Goal: Task Accomplishment & Management: Manage account settings

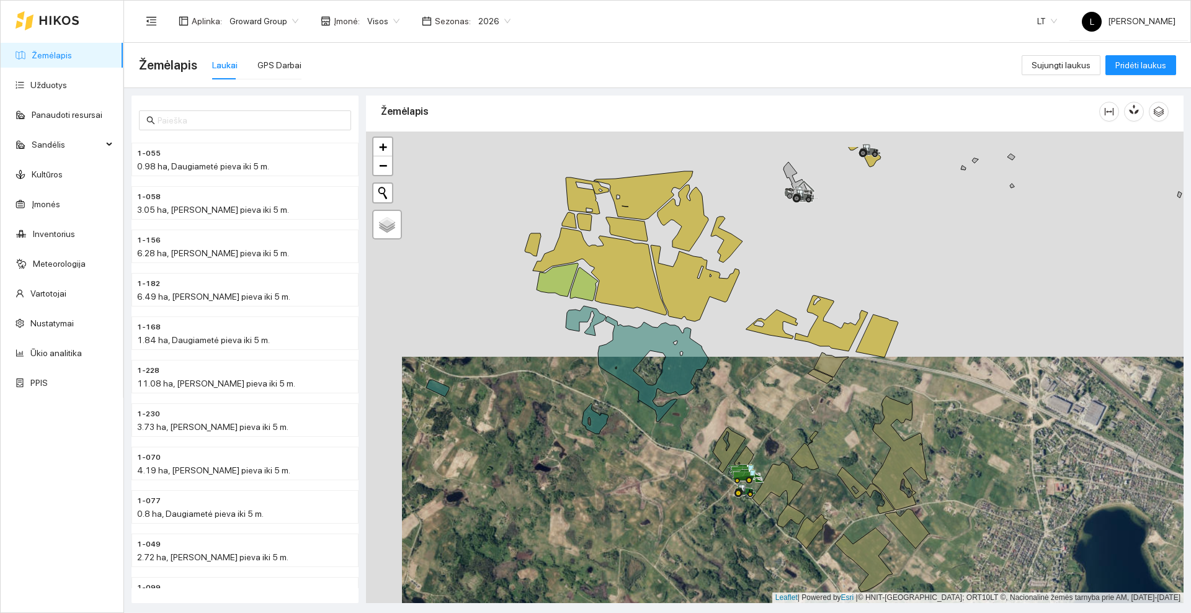
click at [731, 383] on div at bounding box center [774, 366] width 817 height 471
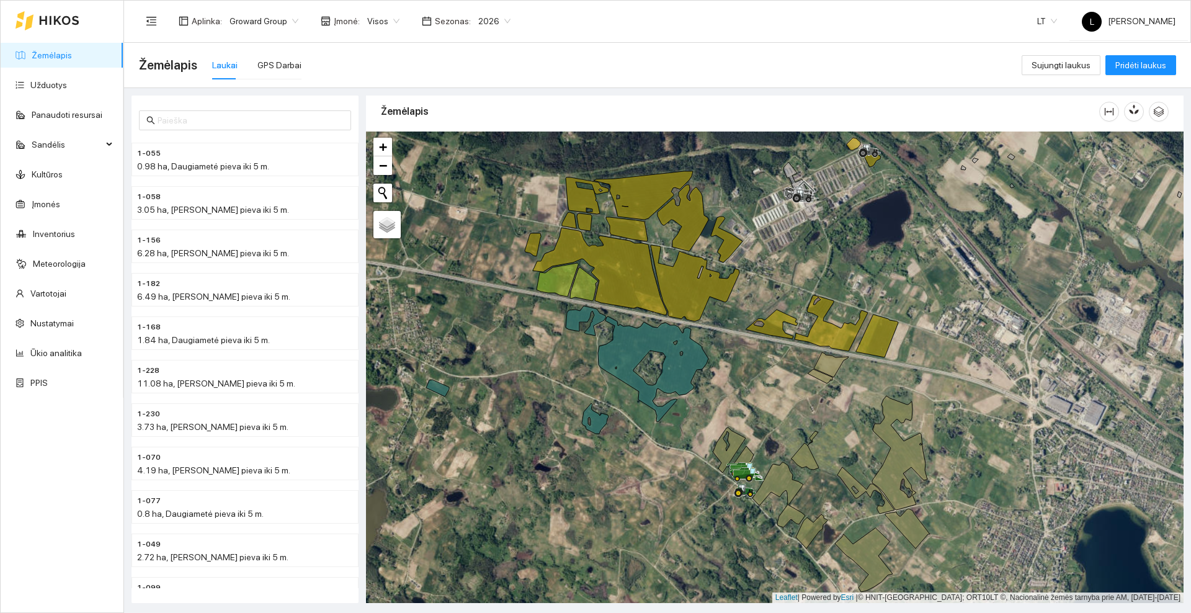
drag, startPoint x: 763, startPoint y: 382, endPoint x: 725, endPoint y: 364, distance: 42.4
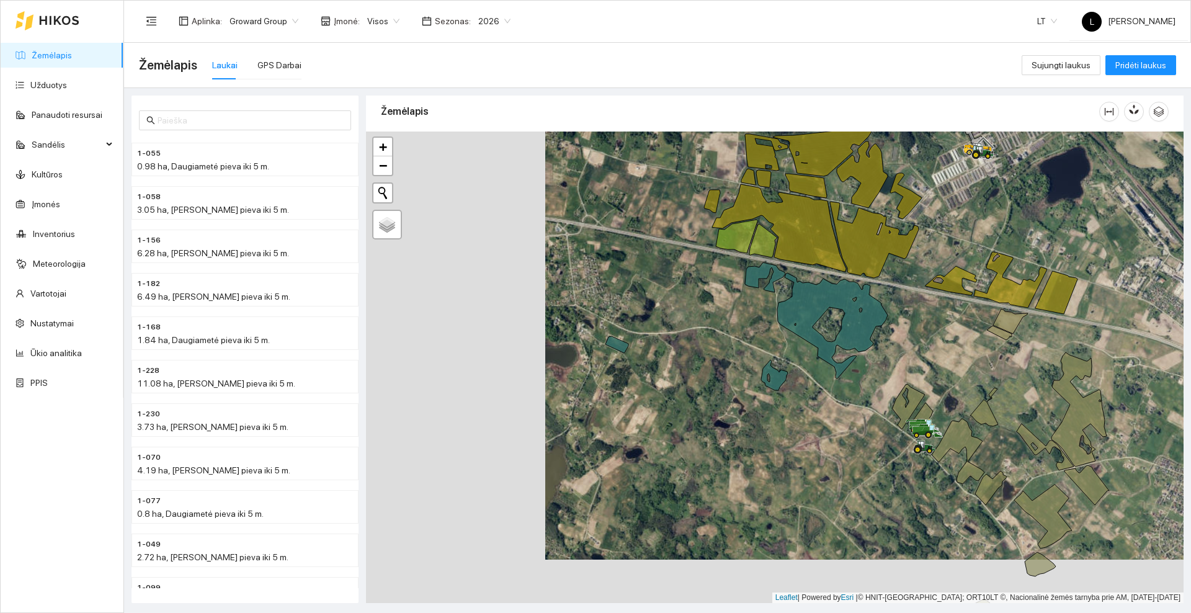
drag, startPoint x: 725, startPoint y: 364, endPoint x: 708, endPoint y: 314, distance: 52.4
click at [708, 314] on div at bounding box center [774, 366] width 817 height 471
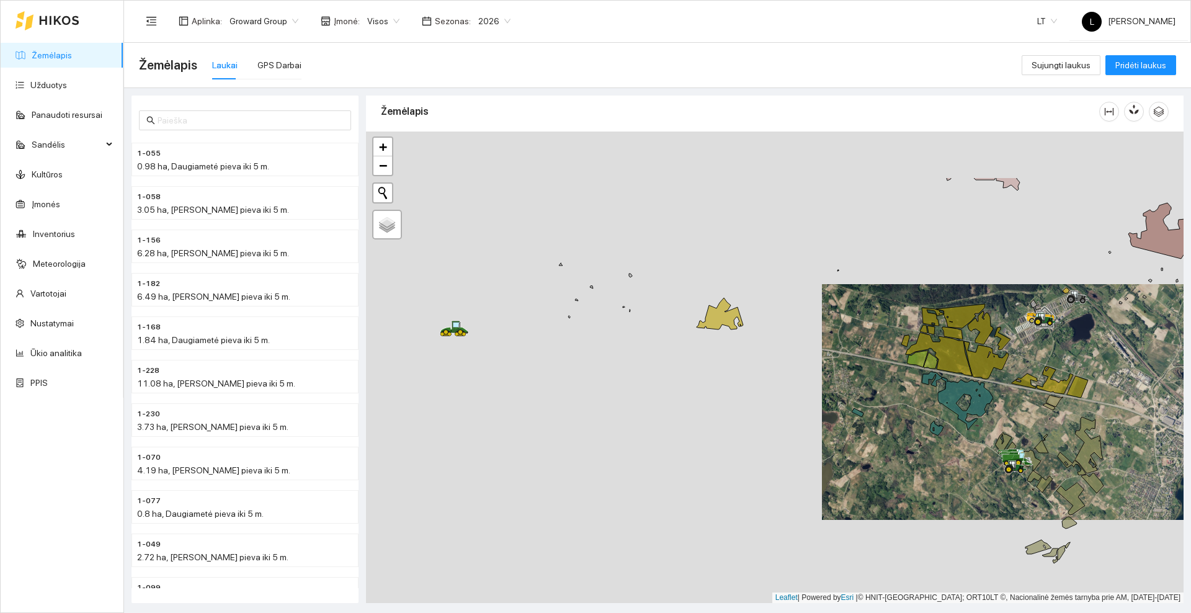
drag, startPoint x: 547, startPoint y: 329, endPoint x: 769, endPoint y: 414, distance: 237.7
click at [769, 414] on div at bounding box center [774, 366] width 817 height 471
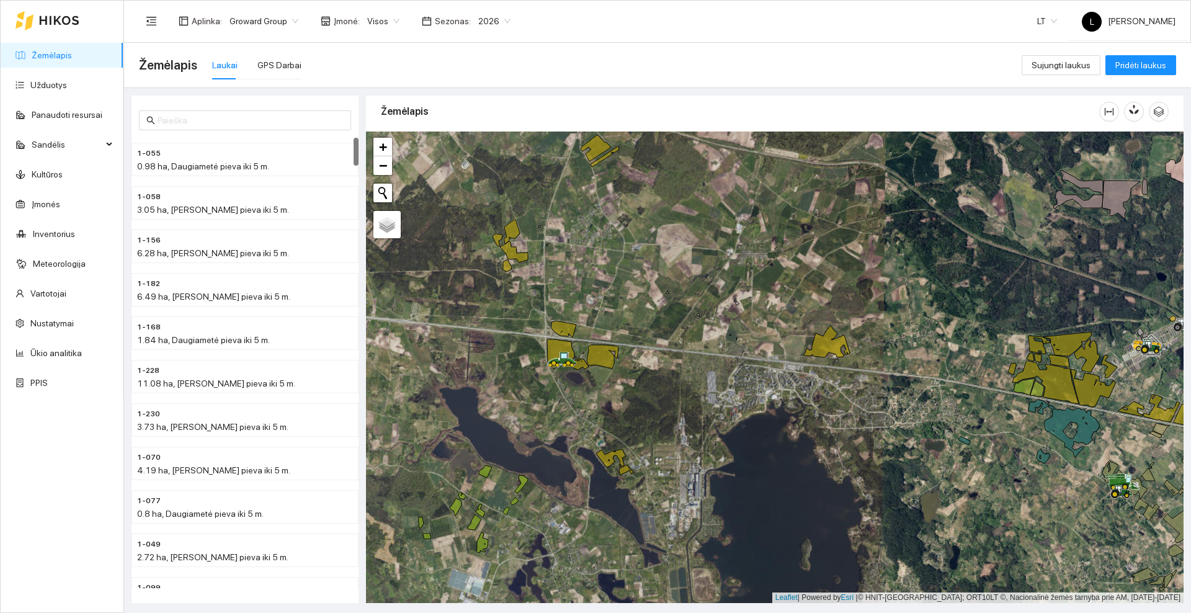
click at [252, 67] on div "Laukai GPS Darbai" at bounding box center [256, 65] width 89 height 29
click at [257, 66] on div "GPS Darbai" at bounding box center [279, 65] width 44 height 14
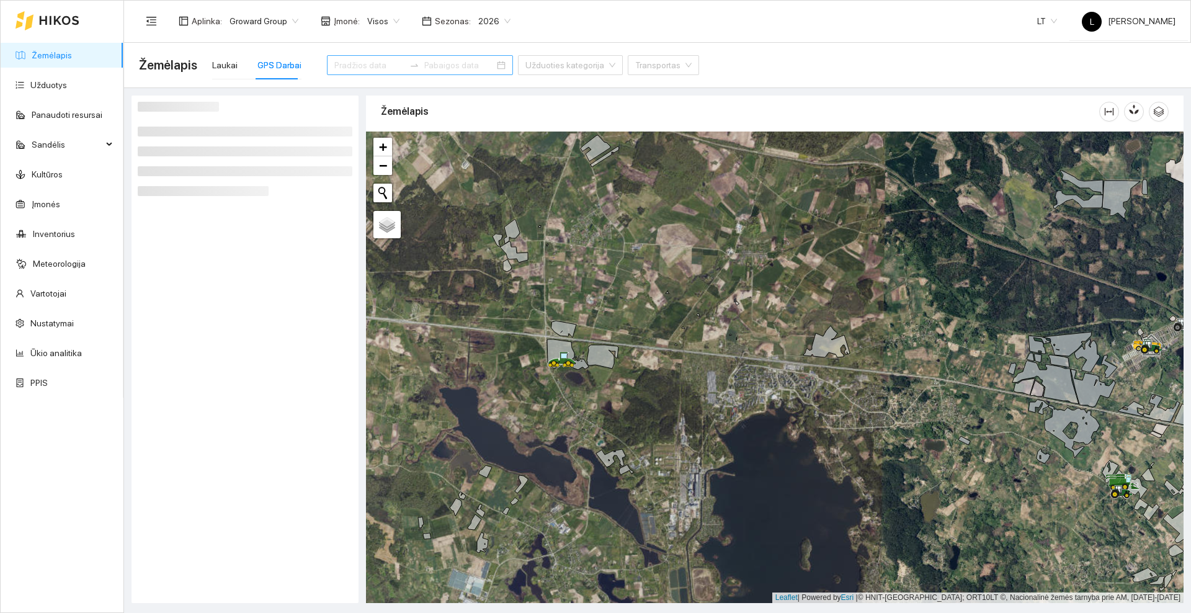
click at [404, 61] on div at bounding box center [414, 65] width 20 height 10
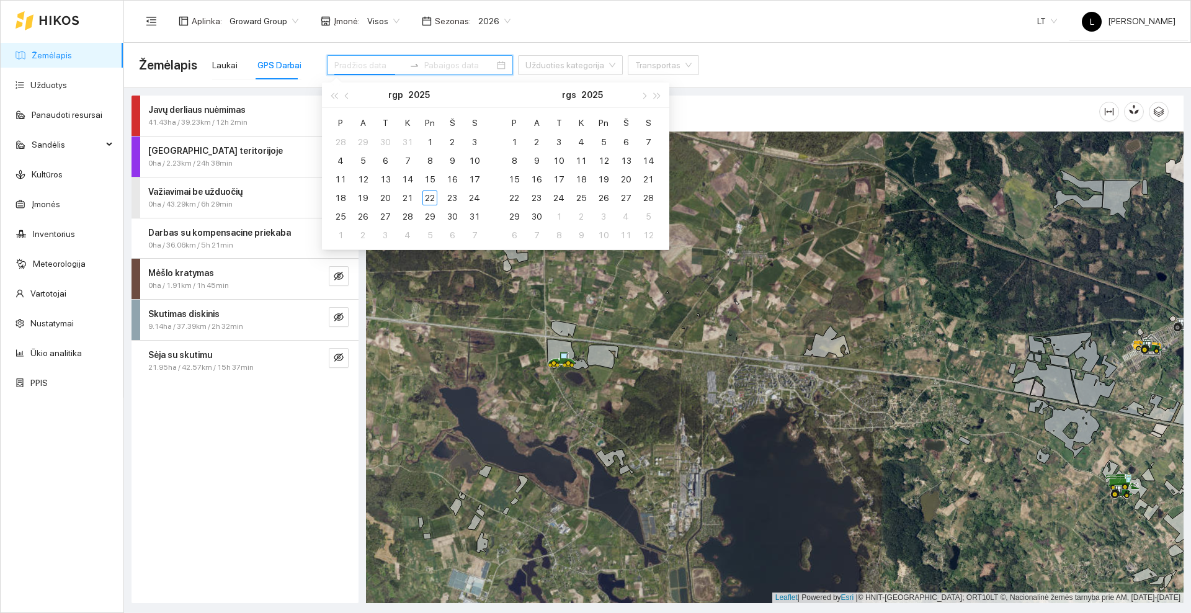
click at [384, 66] on input at bounding box center [369, 65] width 70 height 14
type input "[DATE]"
click at [476, 180] on div "17" at bounding box center [474, 179] width 15 height 15
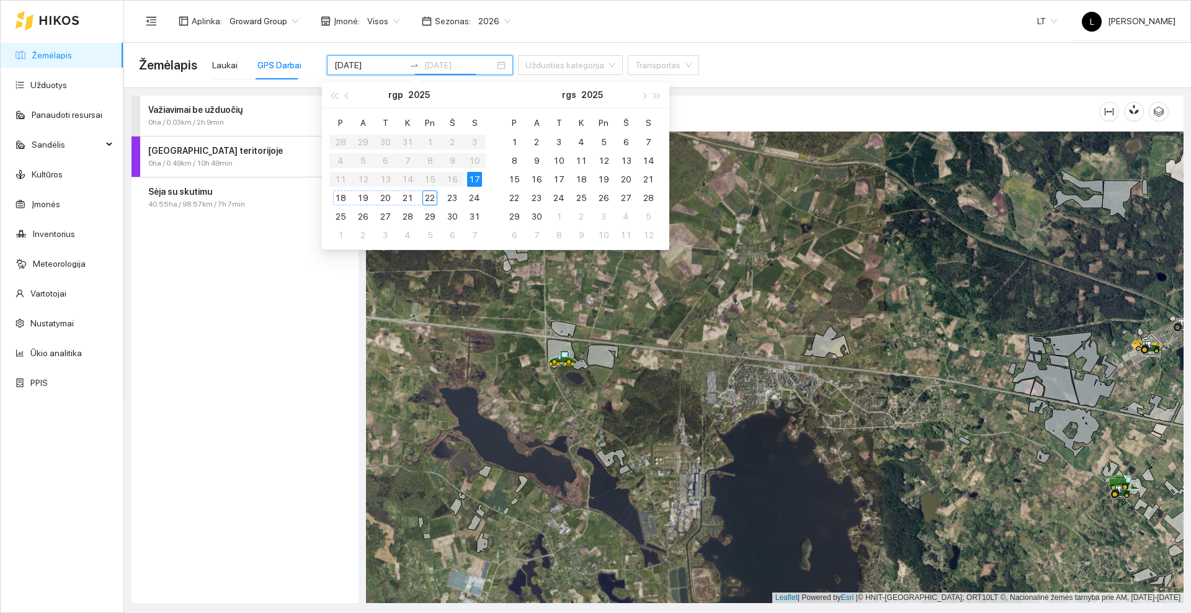
type input "[DATE]"
click at [429, 201] on div "22" at bounding box center [429, 197] width 15 height 15
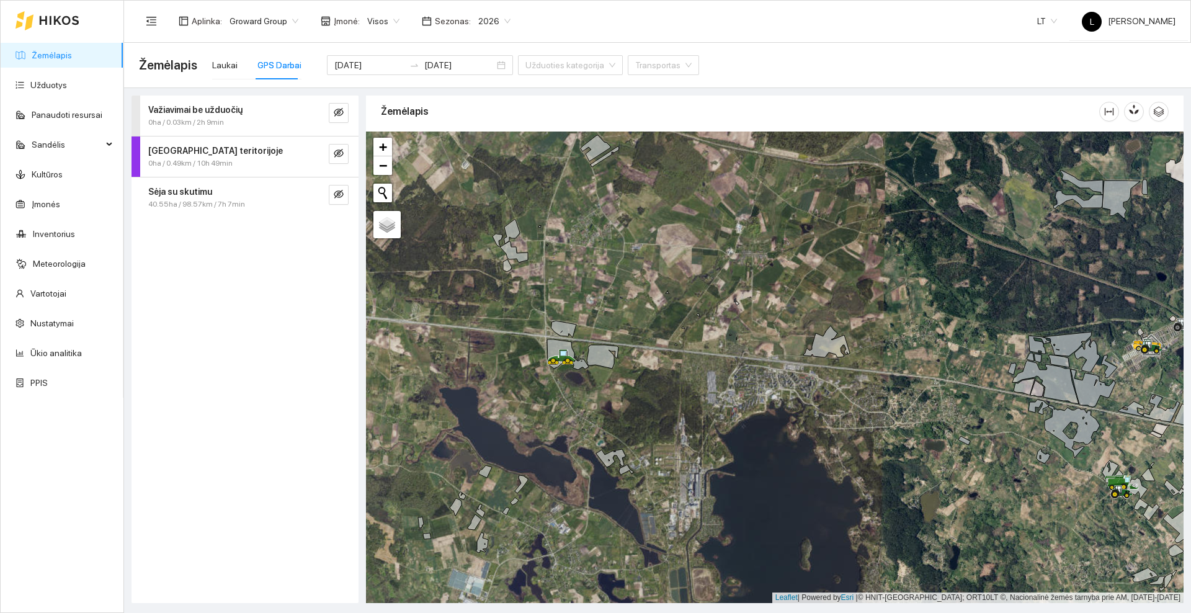
click at [261, 280] on div "Važiavimai be užduočių 0ha / 0.03km / 2h 9min [GEOGRAPHIC_DATA] teritorijoje 0h…" at bounding box center [244, 349] width 227 height 507
click at [340, 192] on icon "eye-invisible" at bounding box center [339, 194] width 10 height 9
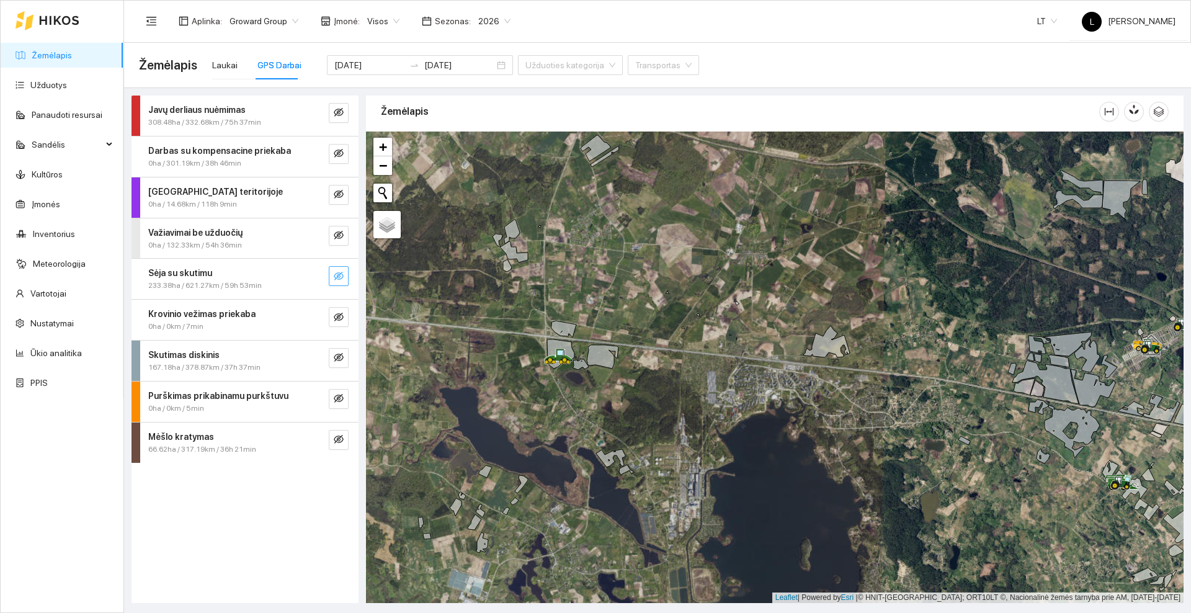
click at [337, 269] on button "button" at bounding box center [339, 276] width 20 height 20
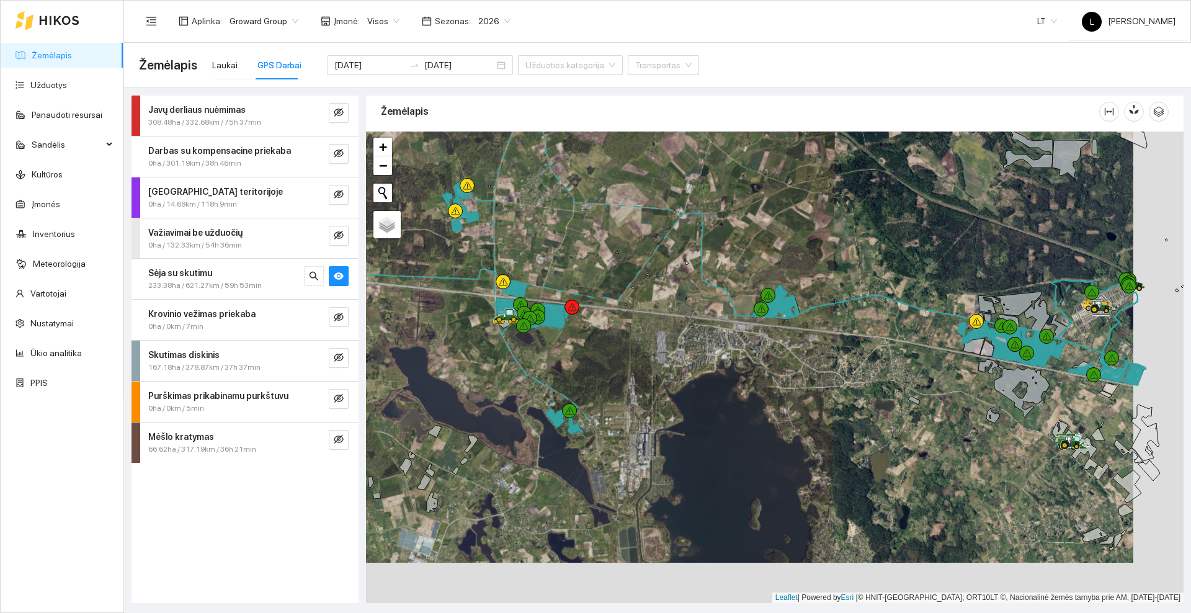
drag, startPoint x: 882, startPoint y: 379, endPoint x: 832, endPoint y: 339, distance: 64.4
click at [832, 339] on div at bounding box center [774, 366] width 817 height 471
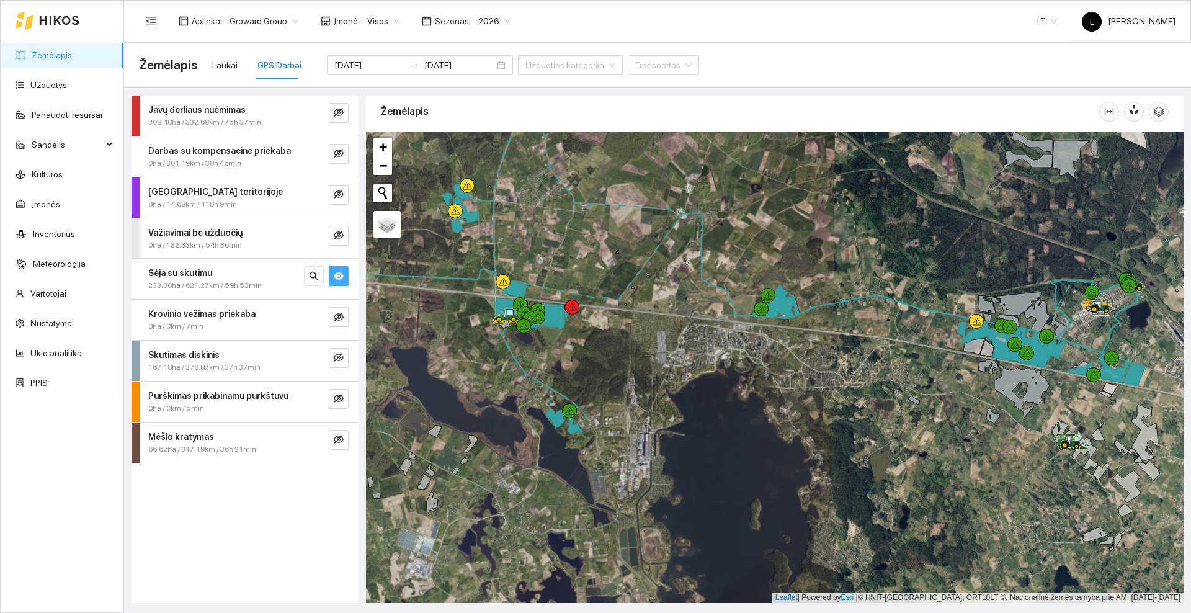
click at [340, 275] on icon "eye" at bounding box center [339, 276] width 10 height 10
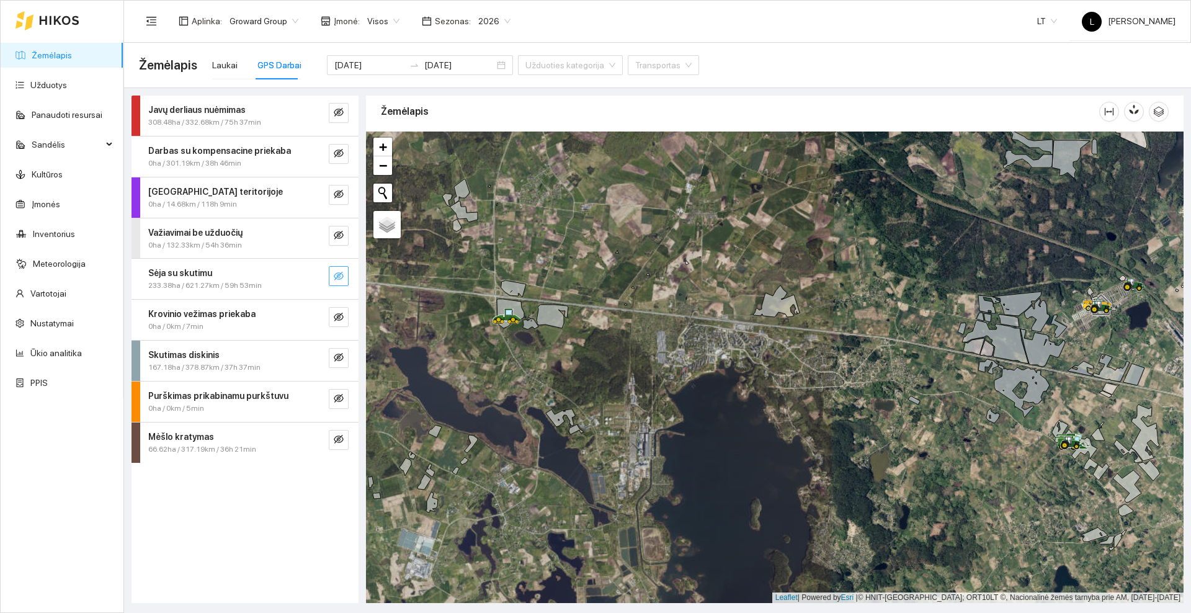
click at [197, 270] on strong "Sėja su skutimu" at bounding box center [180, 273] width 64 height 10
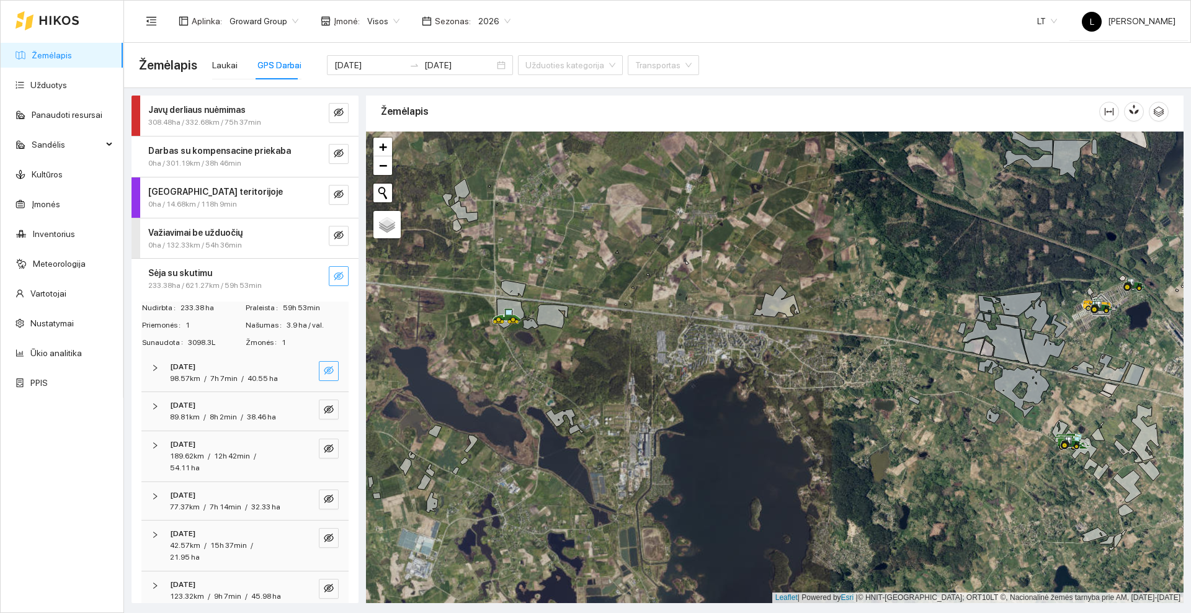
click at [324, 370] on icon "eye-invisible" at bounding box center [329, 370] width 10 height 10
click at [324, 370] on icon "eye" at bounding box center [329, 369] width 10 height 7
click at [324, 414] on icon "eye-invisible" at bounding box center [329, 409] width 10 height 9
click at [324, 414] on icon "eye" at bounding box center [329, 409] width 10 height 10
click at [328, 450] on icon "eye-invisible" at bounding box center [329, 448] width 2 height 2
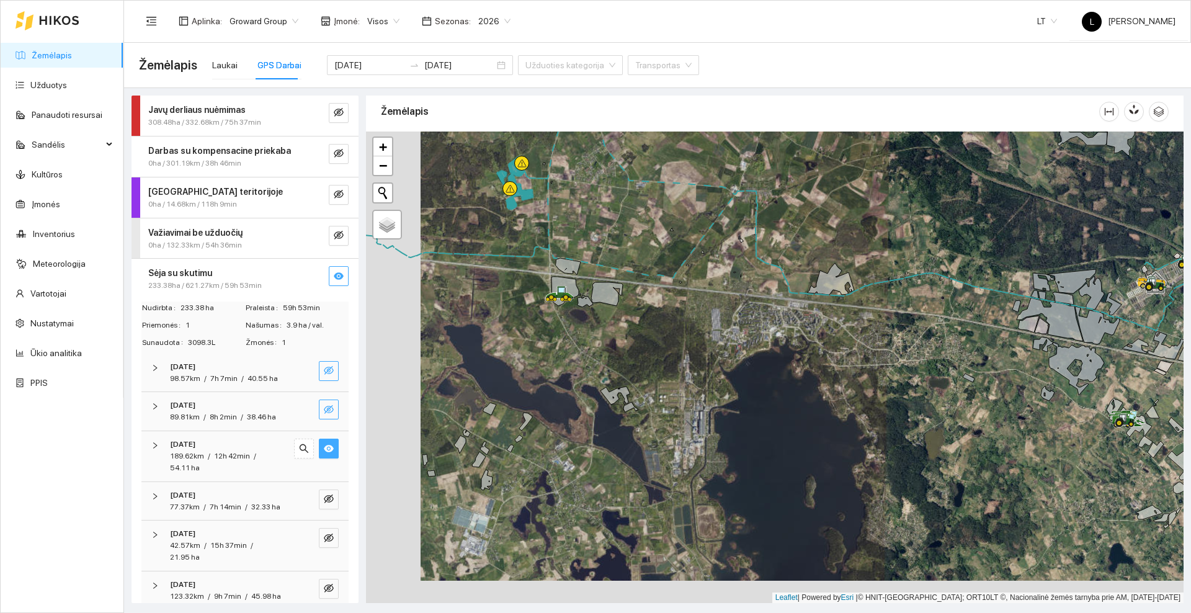
drag, startPoint x: 569, startPoint y: 231, endPoint x: 623, endPoint y: 208, distance: 59.2
click at [623, 208] on div at bounding box center [774, 366] width 817 height 471
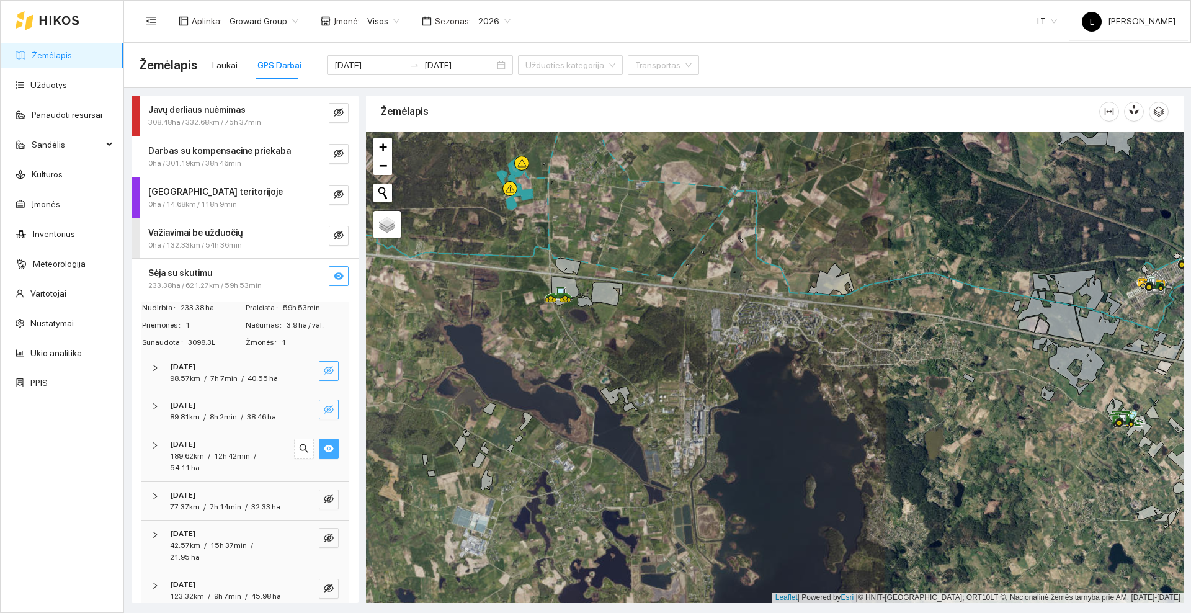
click at [324, 455] on span "eye" at bounding box center [329, 449] width 10 height 12
click at [324, 453] on icon "eye-invisible" at bounding box center [329, 448] width 10 height 9
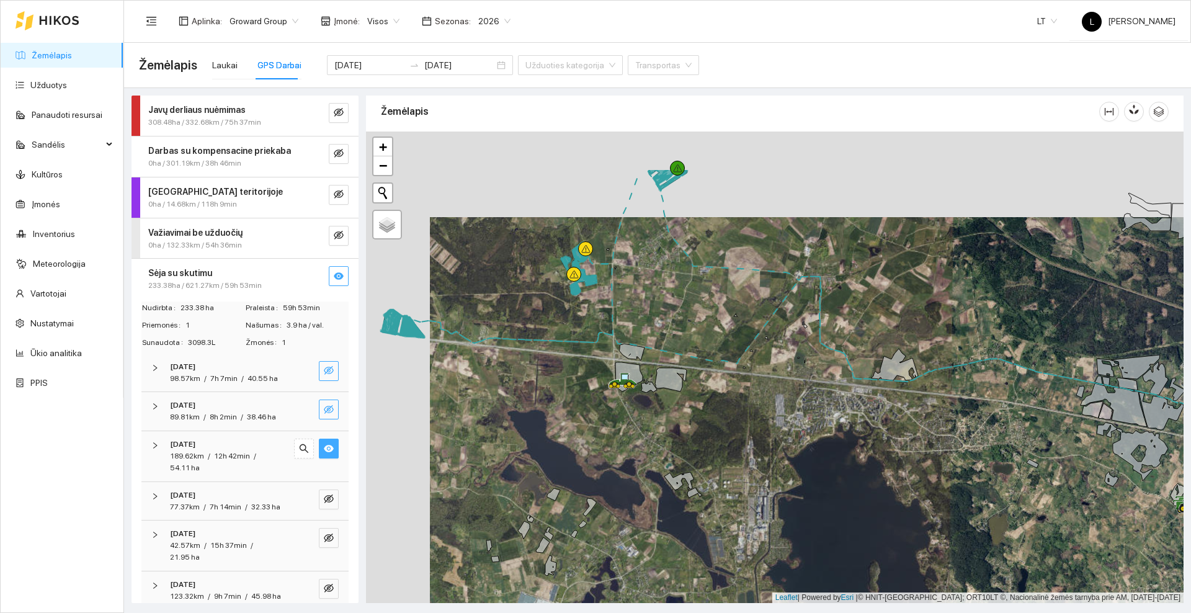
drag, startPoint x: 462, startPoint y: 281, endPoint x: 526, endPoint y: 366, distance: 106.3
click at [526, 366] on div at bounding box center [774, 366] width 817 height 471
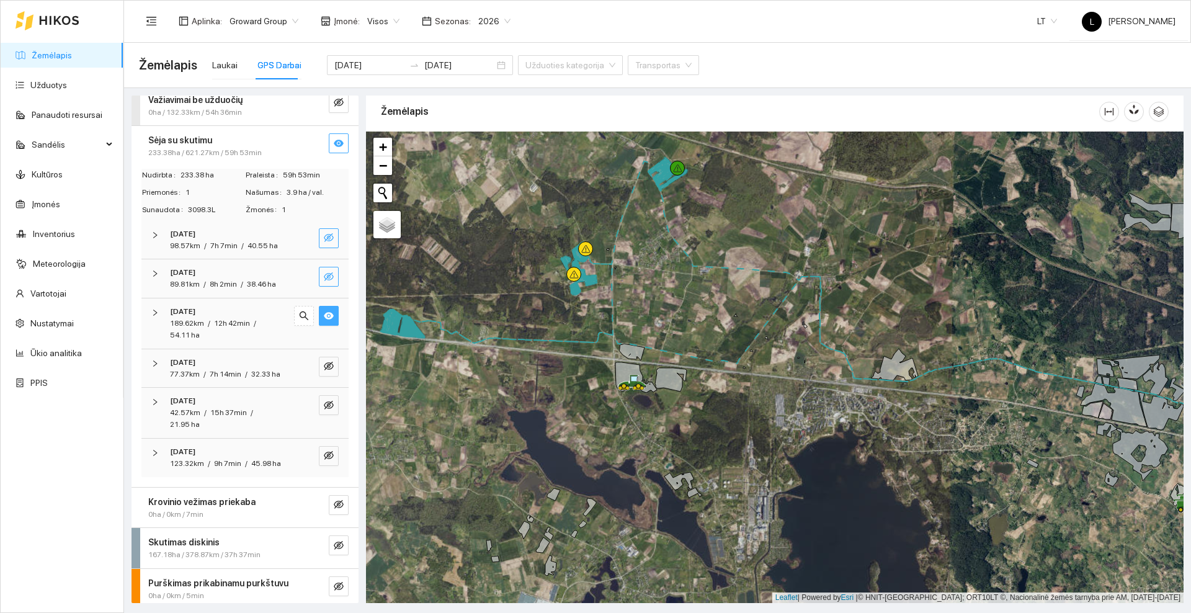
scroll to position [155, 0]
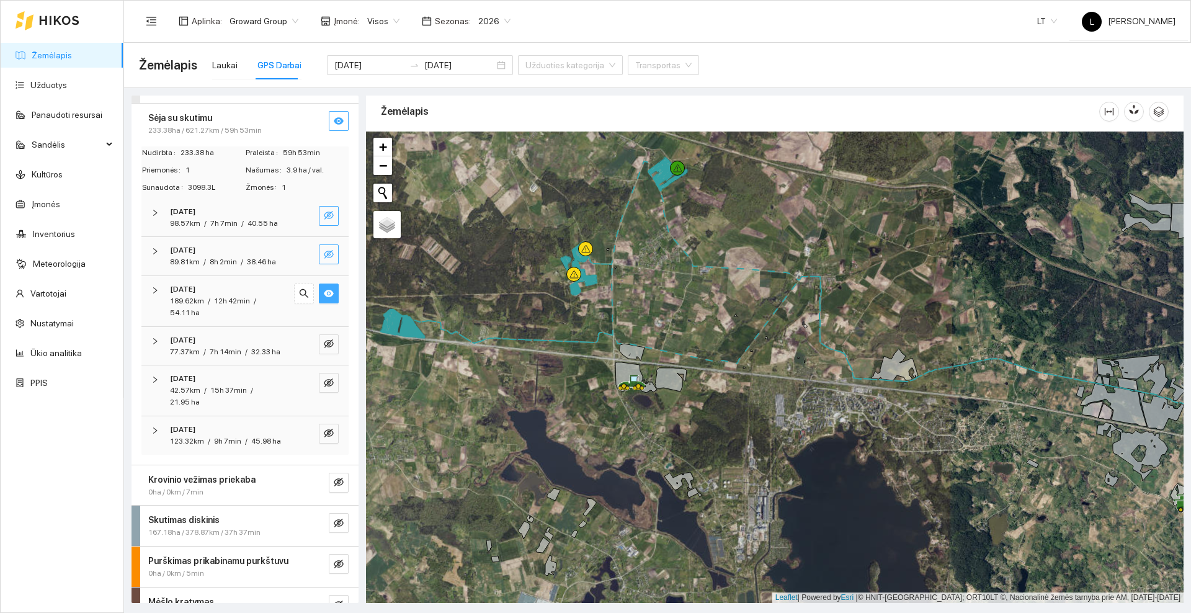
click at [324, 297] on icon "eye" at bounding box center [329, 293] width 10 height 7
click at [324, 348] on icon "eye-invisible" at bounding box center [329, 343] width 10 height 9
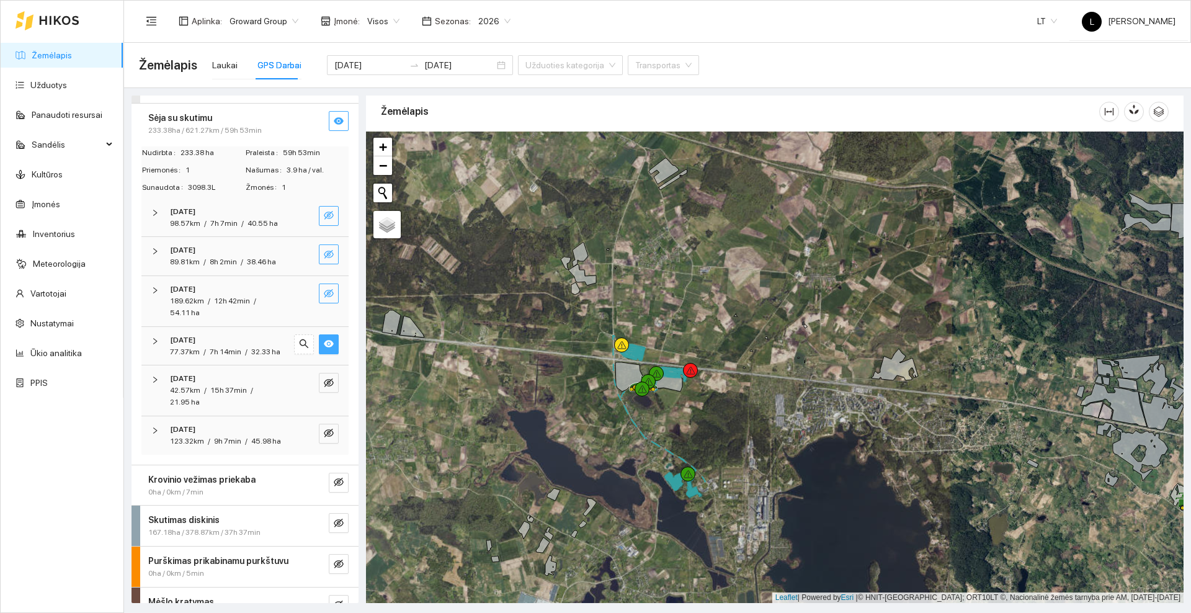
click at [319, 354] on button "button" at bounding box center [329, 344] width 20 height 20
click at [324, 438] on icon "eye-invisible" at bounding box center [329, 433] width 10 height 10
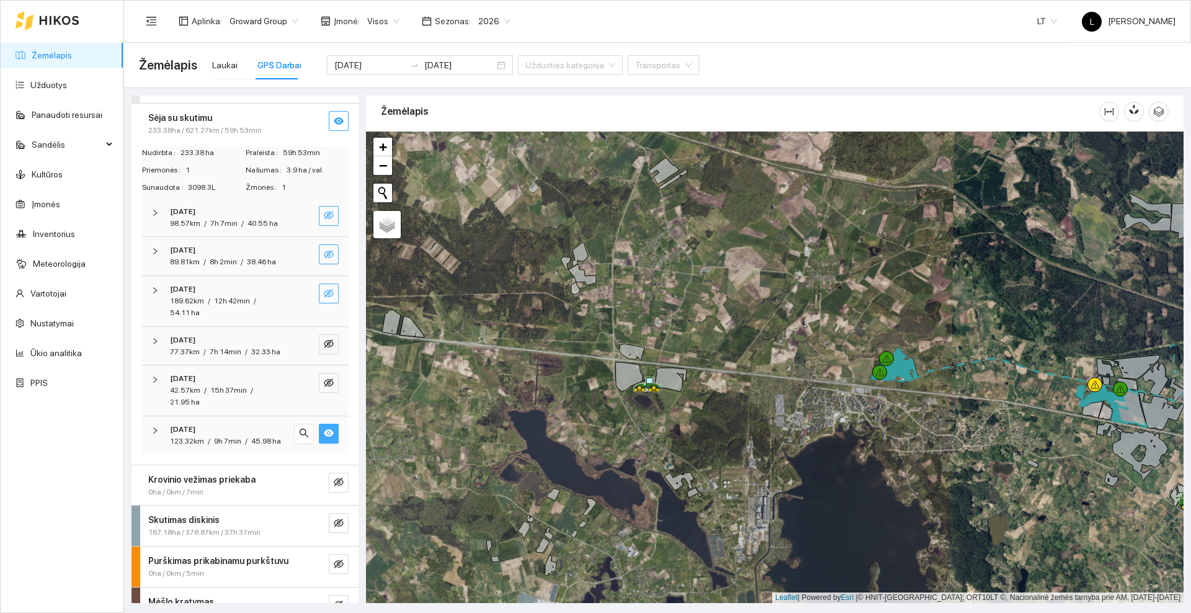
click at [324, 438] on icon "eye" at bounding box center [329, 433] width 10 height 10
click at [324, 388] on icon "eye-invisible" at bounding box center [329, 383] width 10 height 10
click at [319, 393] on button "button" at bounding box center [329, 383] width 20 height 20
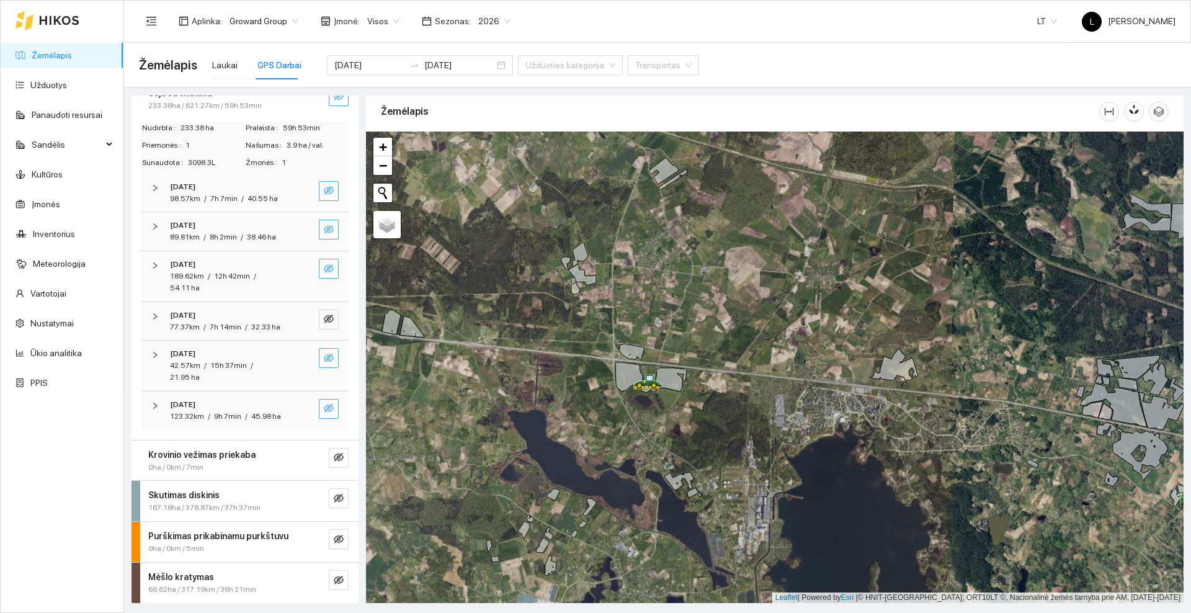
scroll to position [226, 0]
click at [334, 493] on icon "eye-invisible" at bounding box center [339, 498] width 10 height 10
click at [334, 502] on icon "eye" at bounding box center [339, 498] width 10 height 10
click at [38, 16] on div at bounding box center [48, 21] width 64 height 40
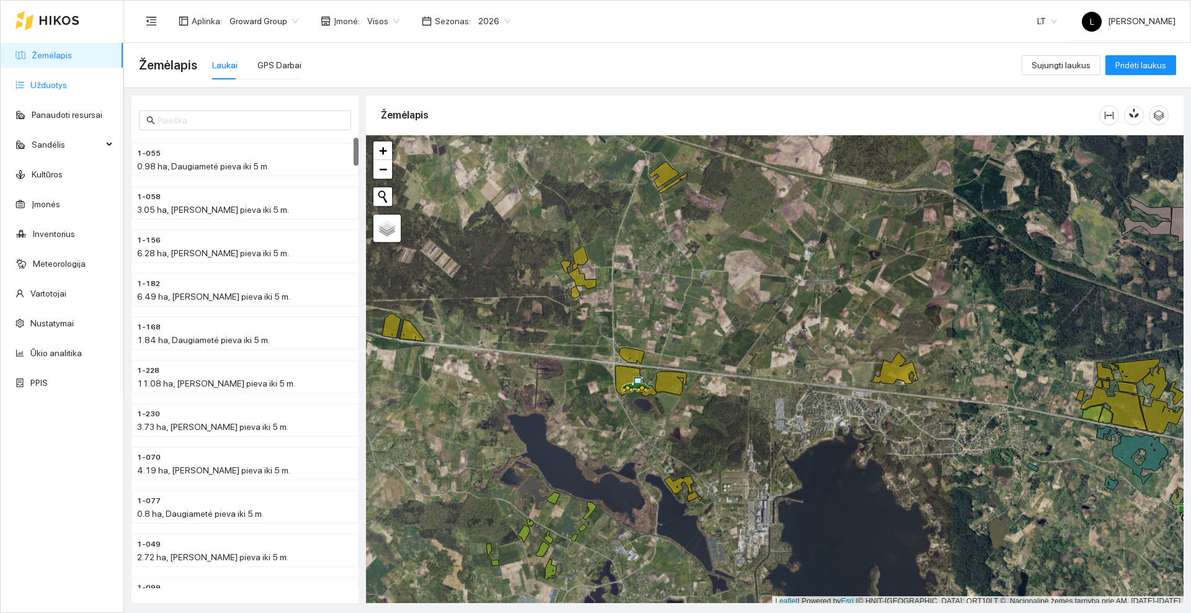
click at [53, 80] on link "Užduotys" at bounding box center [48, 85] width 37 height 10
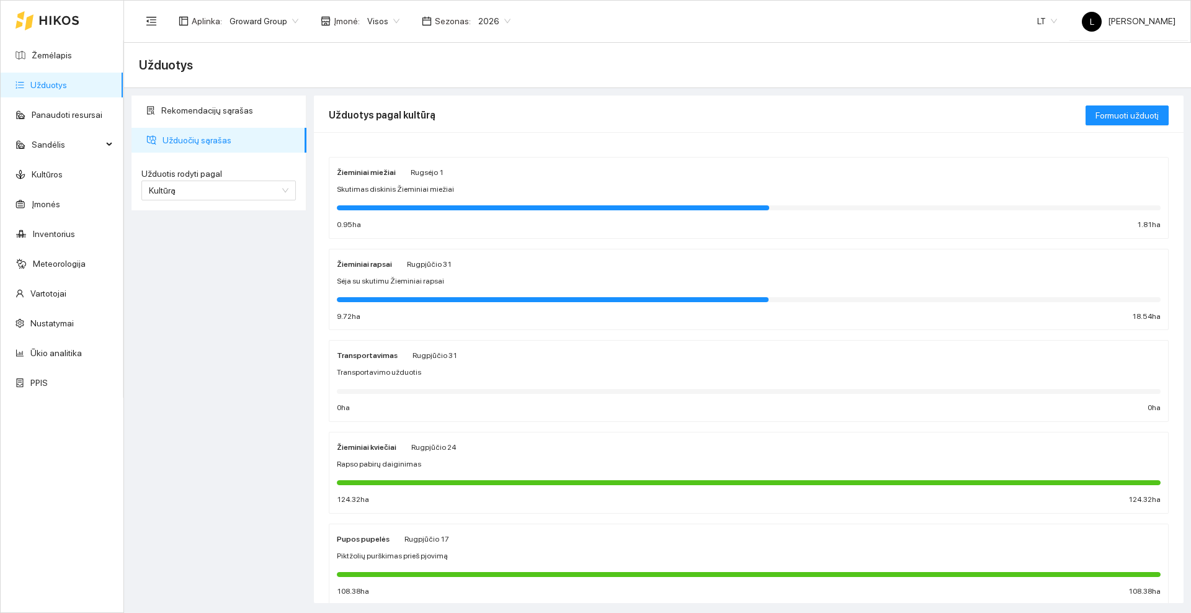
click at [389, 278] on span "Sėja su skutimu Žieminiai rapsai" at bounding box center [390, 281] width 107 height 12
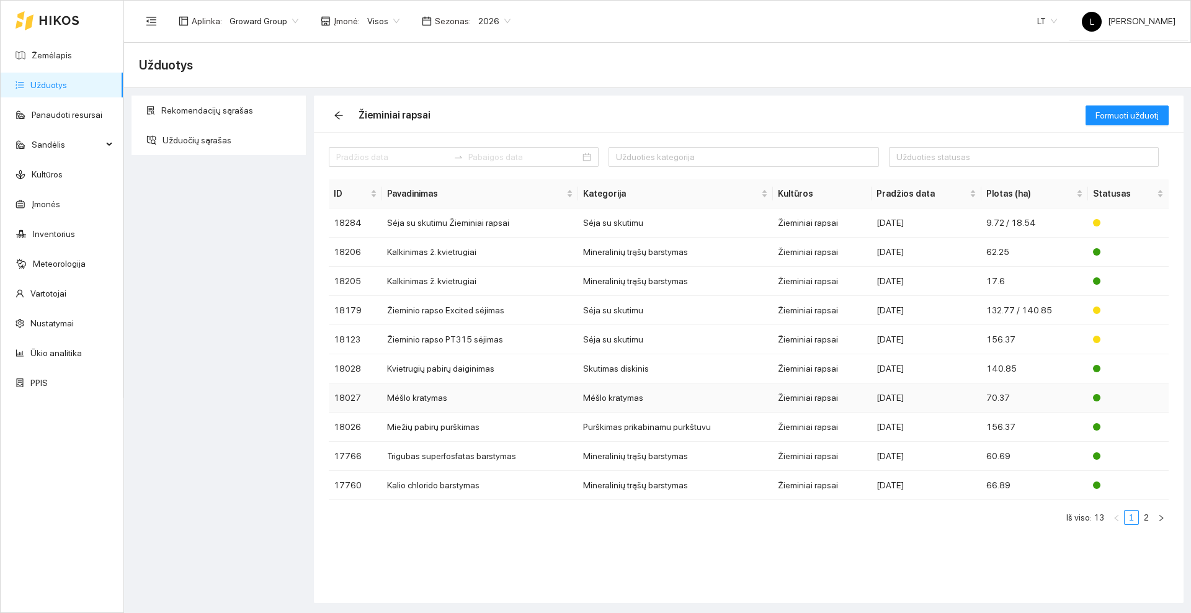
click at [432, 399] on td "Mėšlo kratymas" at bounding box center [480, 397] width 196 height 29
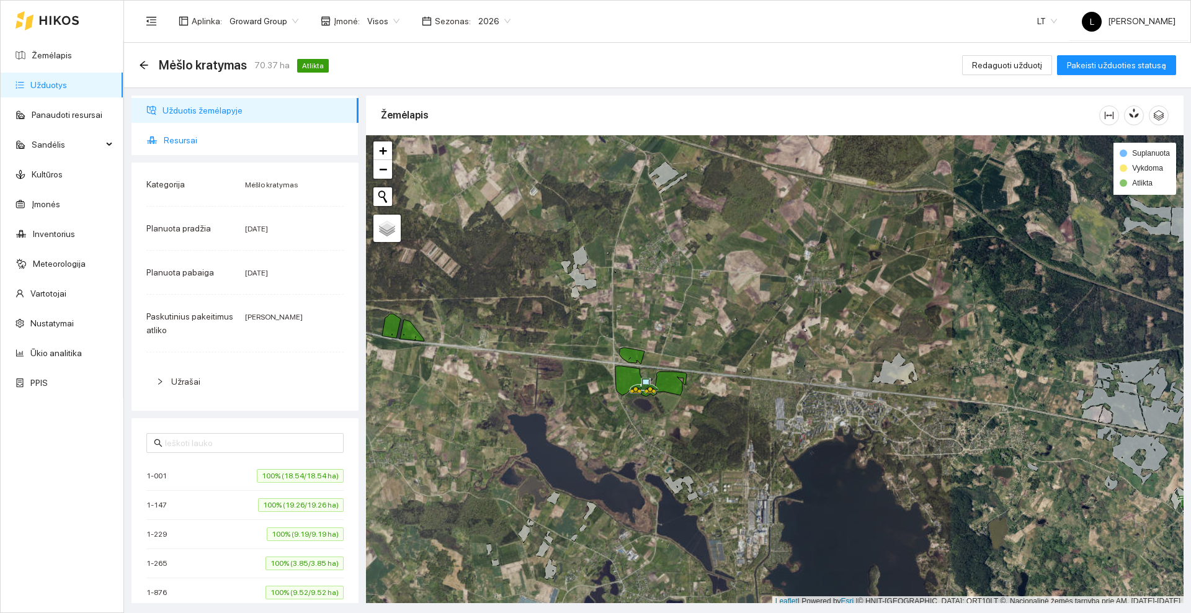
click at [211, 128] on span "Resursai" at bounding box center [256, 140] width 185 height 25
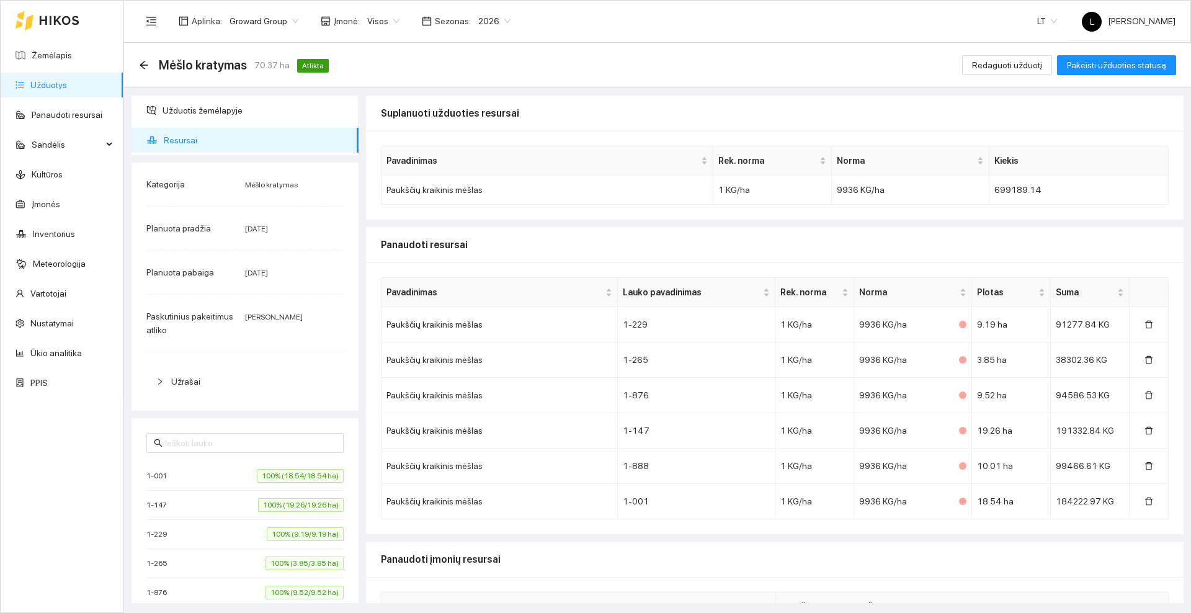
click at [144, 58] on div "Mėšlo kratymas 70.37 ha Atlikta" at bounding box center [236, 65] width 195 height 20
click at [143, 62] on icon "arrow-left" at bounding box center [144, 65] width 8 height 8
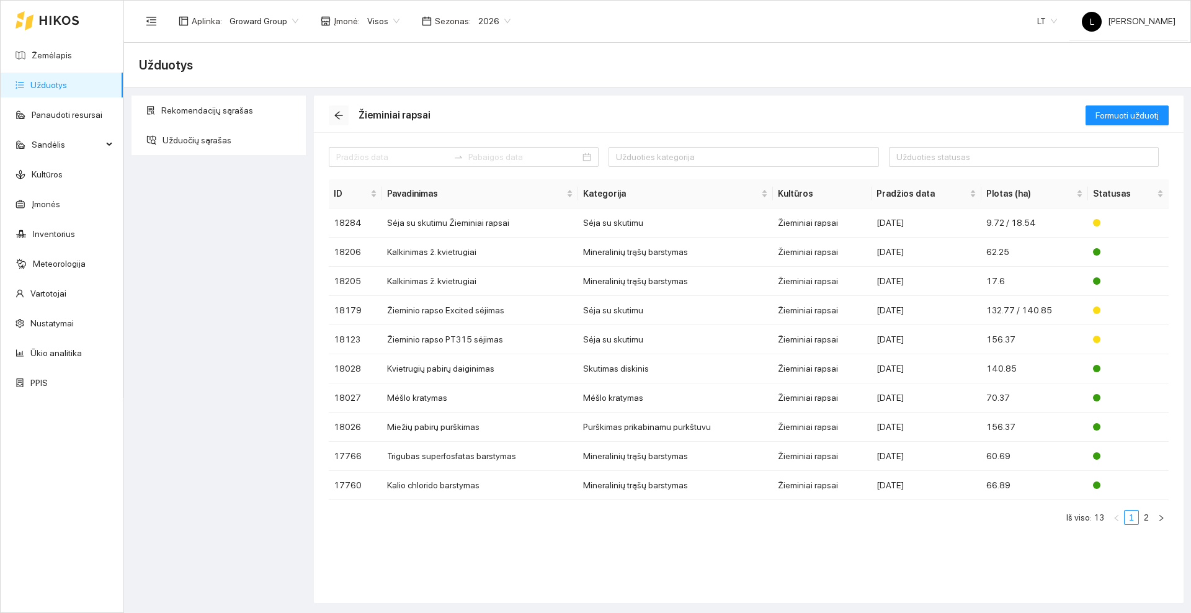
click at [336, 110] on icon "arrow-left" at bounding box center [339, 115] width 10 height 10
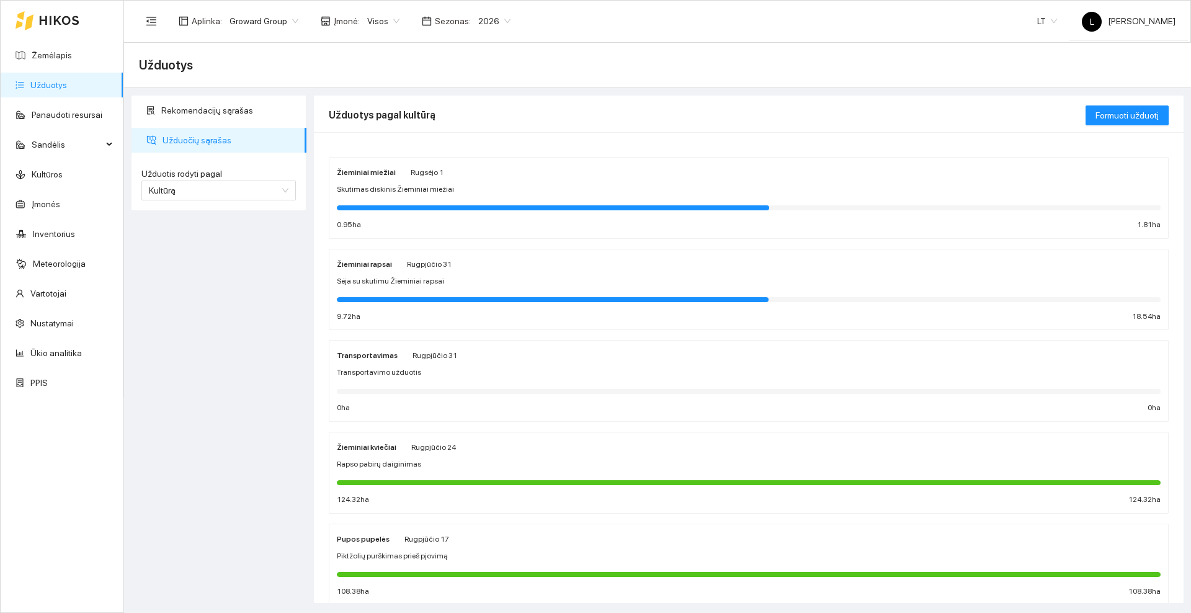
click at [430, 458] on div "Rapso pabirų daiginimas" at bounding box center [749, 464] width 824 height 12
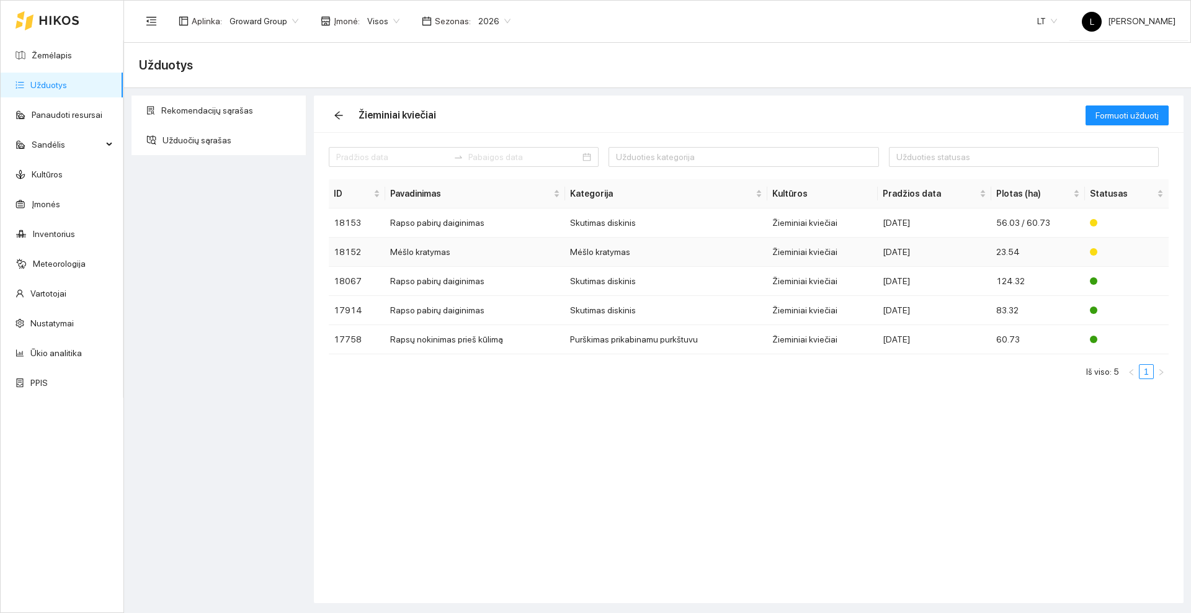
click at [436, 249] on td "Mėšlo kratymas" at bounding box center [475, 252] width 180 height 29
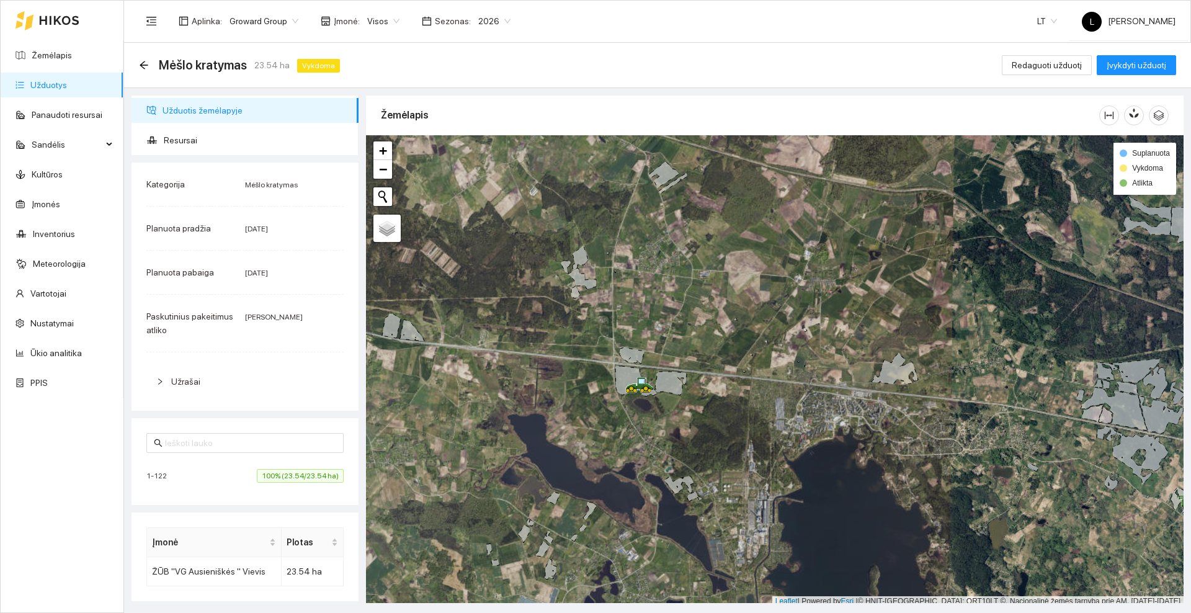
scroll to position [4, 0]
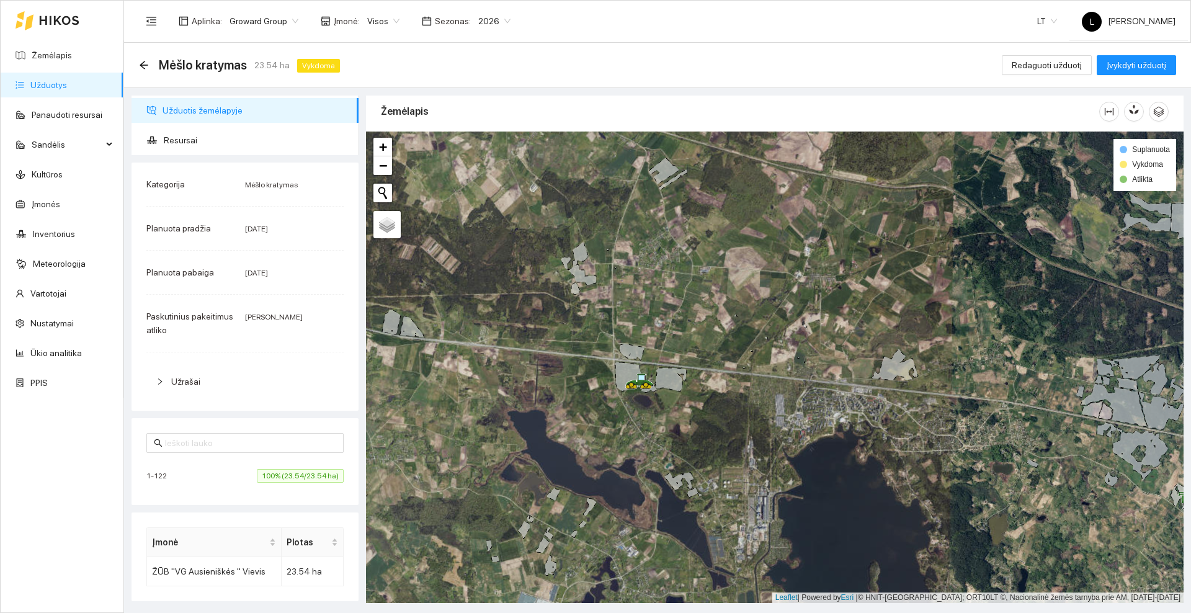
drag, startPoint x: 605, startPoint y: 233, endPoint x: 602, endPoint y: 192, distance: 41.6
click at [602, 192] on div at bounding box center [774, 366] width 817 height 471
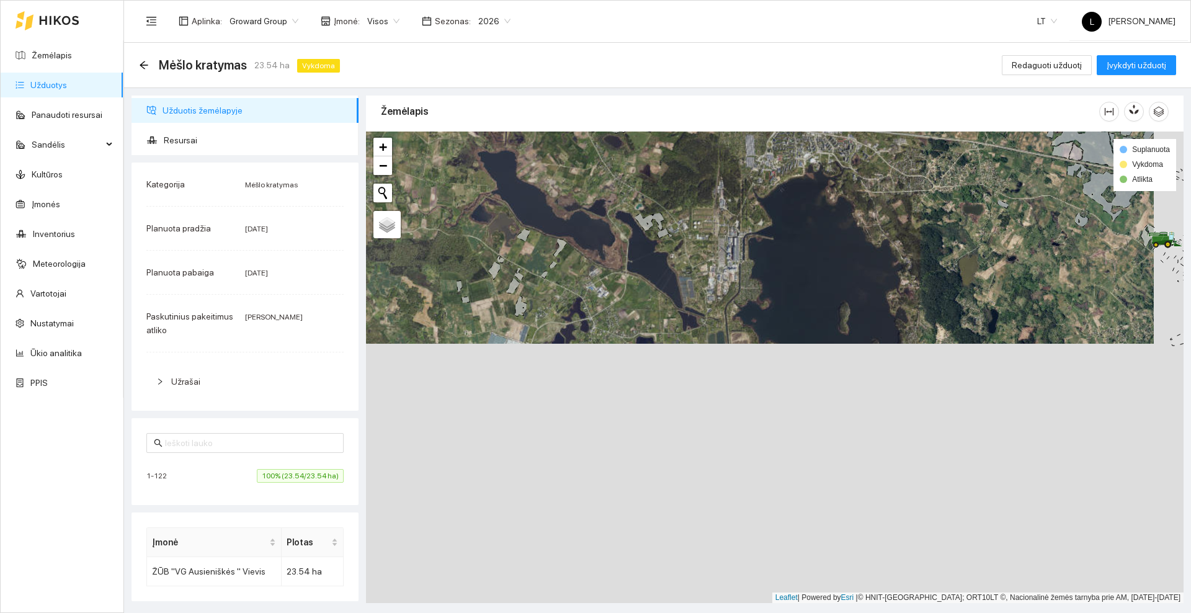
drag, startPoint x: 672, startPoint y: 352, endPoint x: 623, endPoint y: 217, distance: 143.8
click at [623, 217] on div at bounding box center [774, 366] width 817 height 471
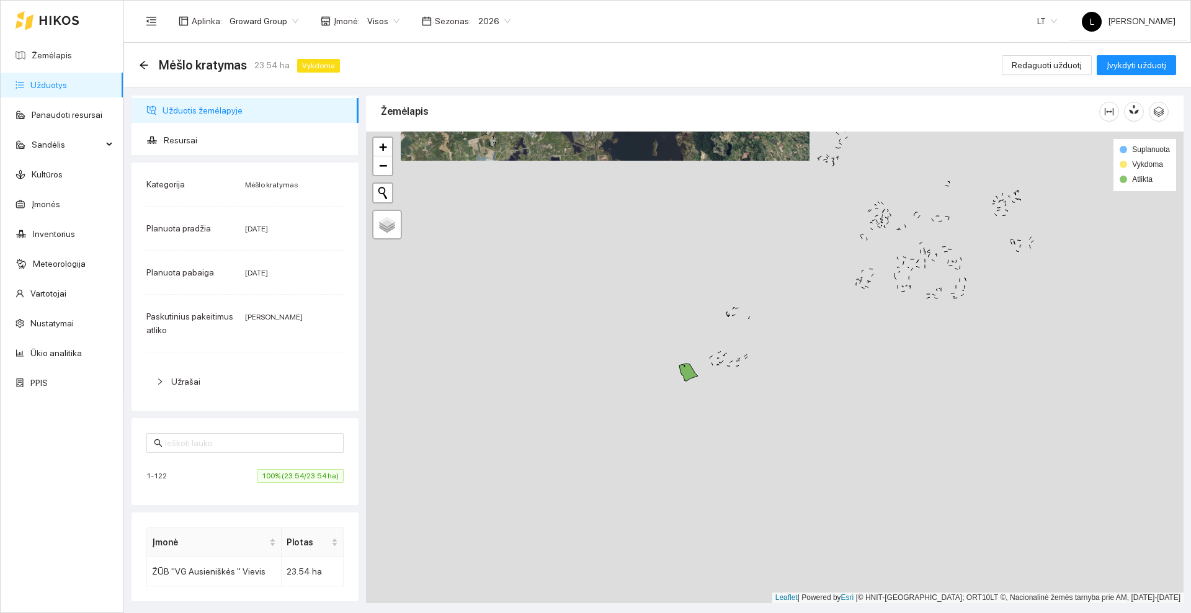
drag, startPoint x: 720, startPoint y: 389, endPoint x: 651, endPoint y: 298, distance: 115.1
click at [645, 290] on div at bounding box center [774, 366] width 817 height 471
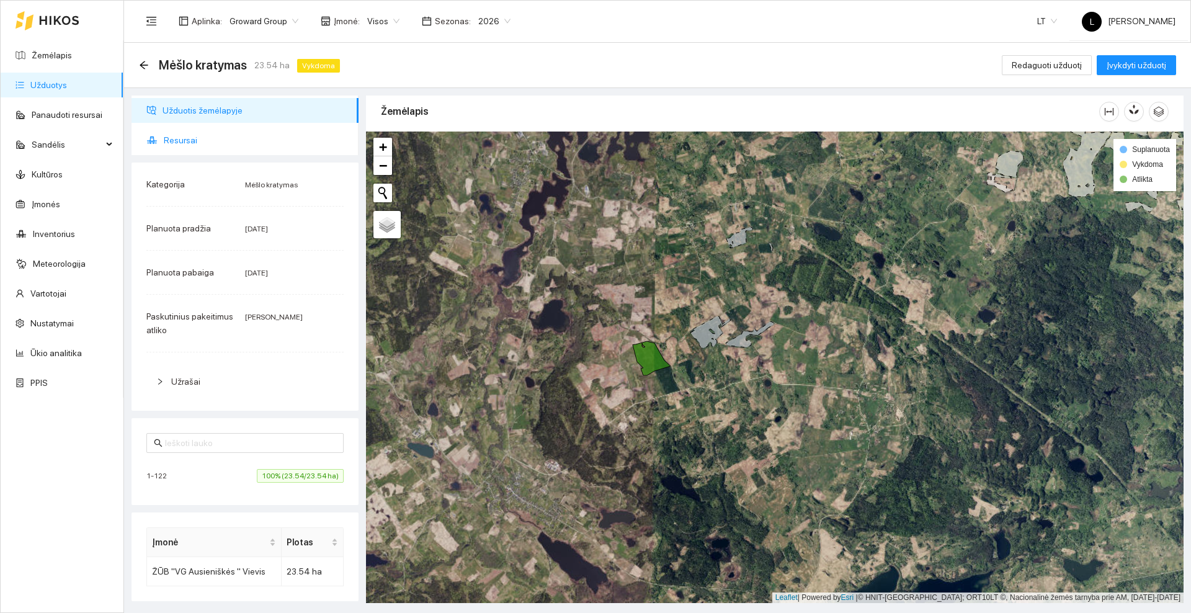
click at [192, 139] on span "Resursai" at bounding box center [256, 140] width 185 height 25
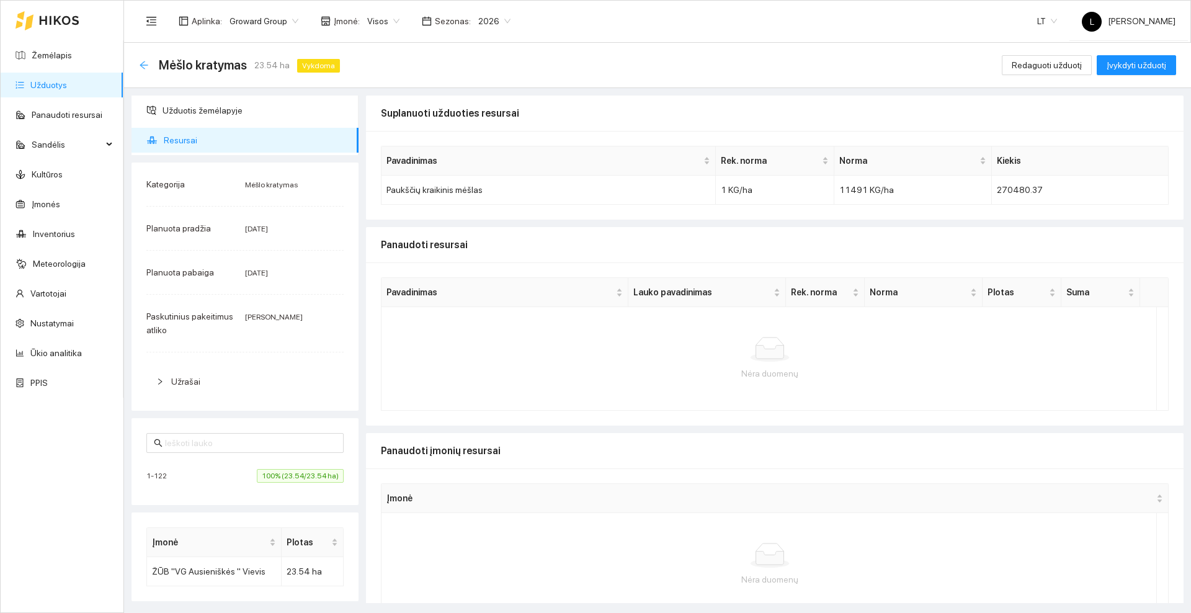
click at [141, 63] on icon "arrow-left" at bounding box center [144, 65] width 10 height 10
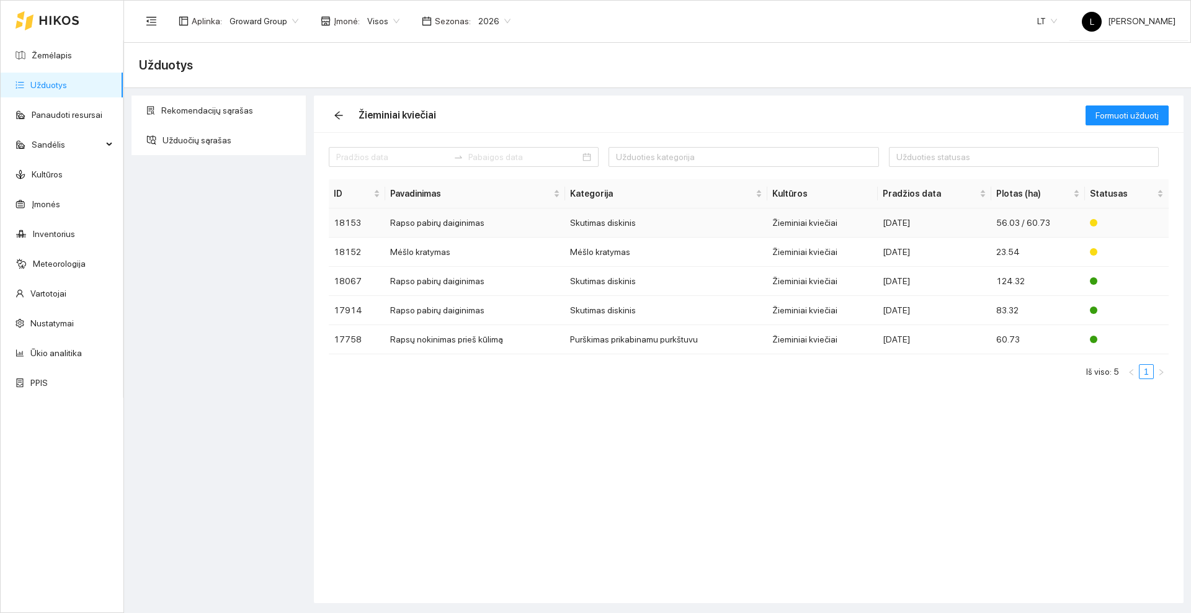
click at [451, 220] on td "Rapso pabirų daiginimas" at bounding box center [475, 222] width 180 height 29
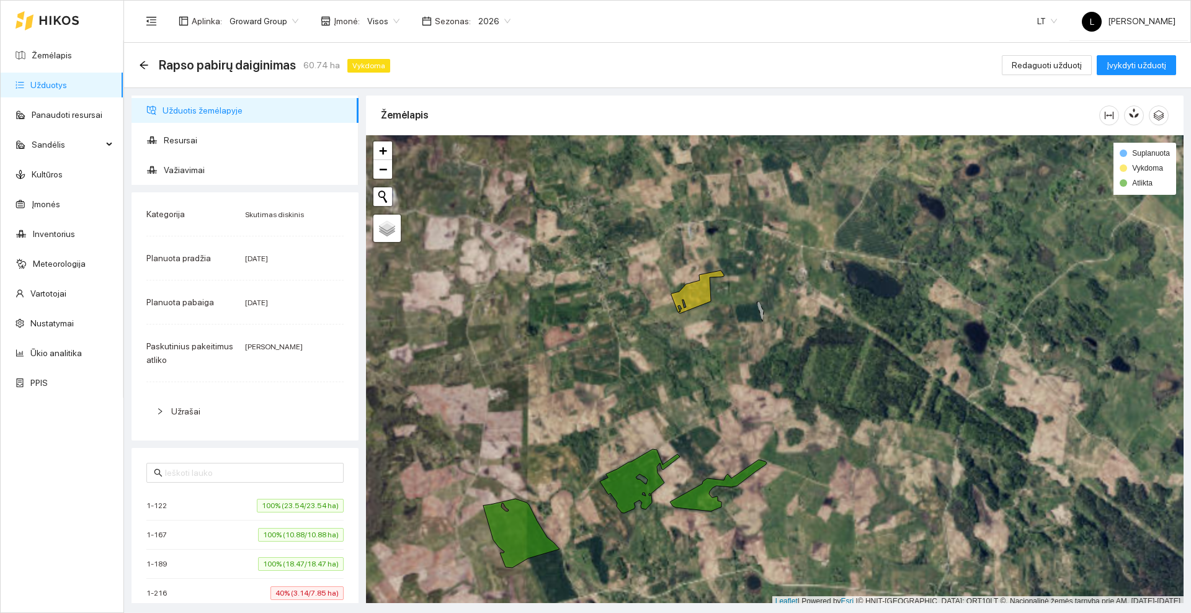
scroll to position [4, 0]
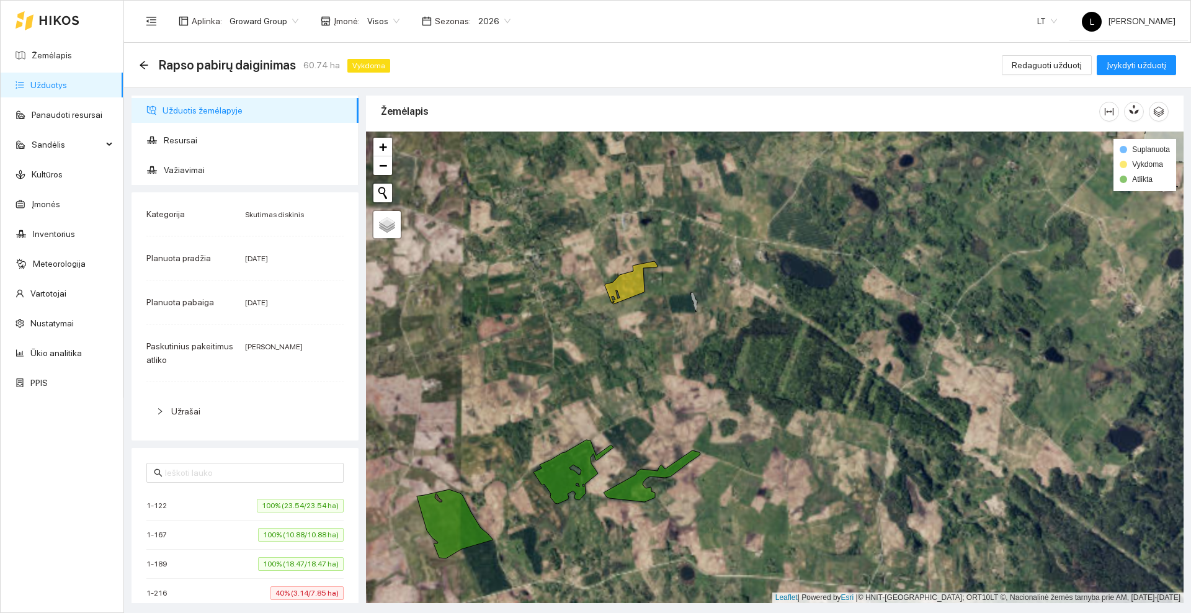
drag, startPoint x: 732, startPoint y: 344, endPoint x: 666, endPoint y: 339, distance: 66.0
click at [666, 339] on div at bounding box center [774, 366] width 817 height 471
click at [1018, 66] on span "Redaguoti užduotį" at bounding box center [1046, 65] width 70 height 14
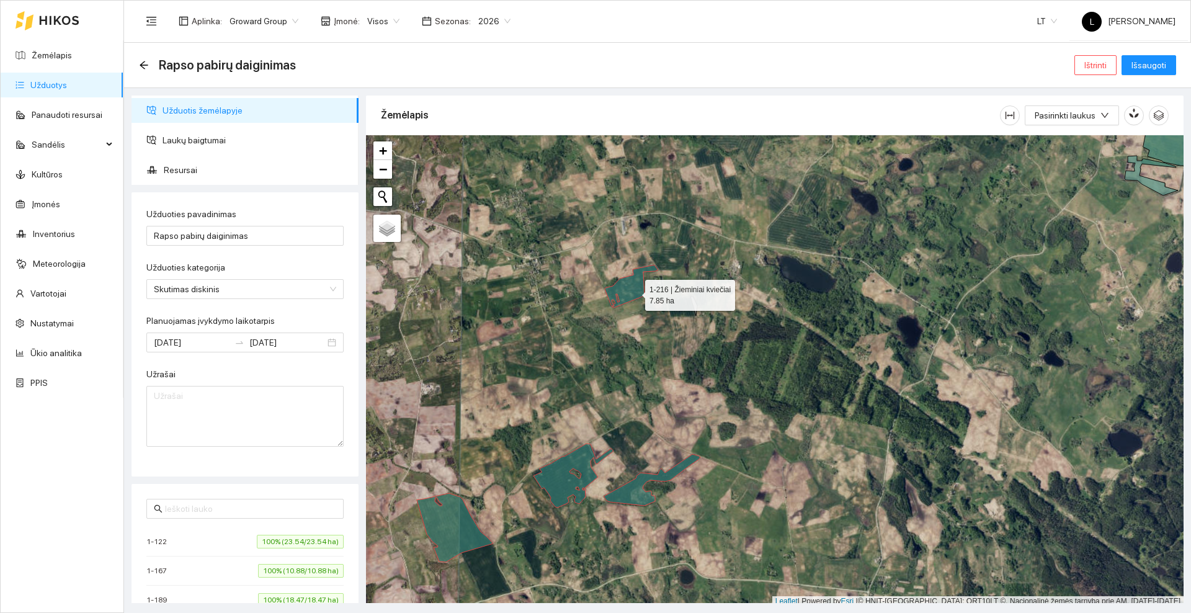
click at [634, 292] on icon at bounding box center [631, 286] width 53 height 43
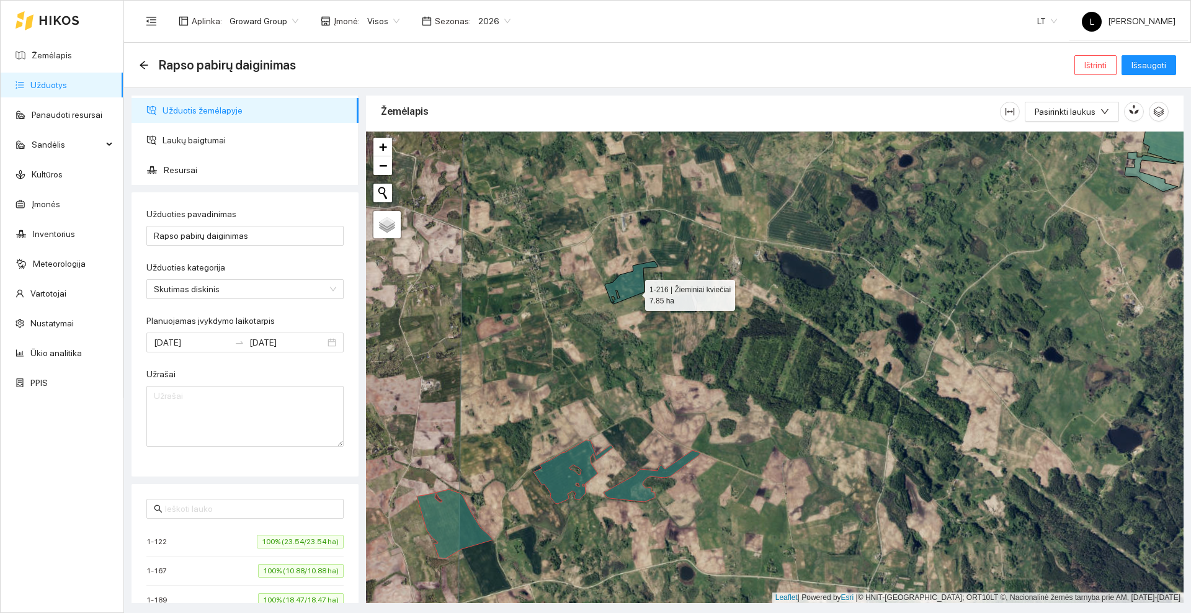
click at [634, 292] on icon at bounding box center [631, 282] width 53 height 43
click at [220, 140] on span "Laukų baigtumai" at bounding box center [255, 140] width 186 height 25
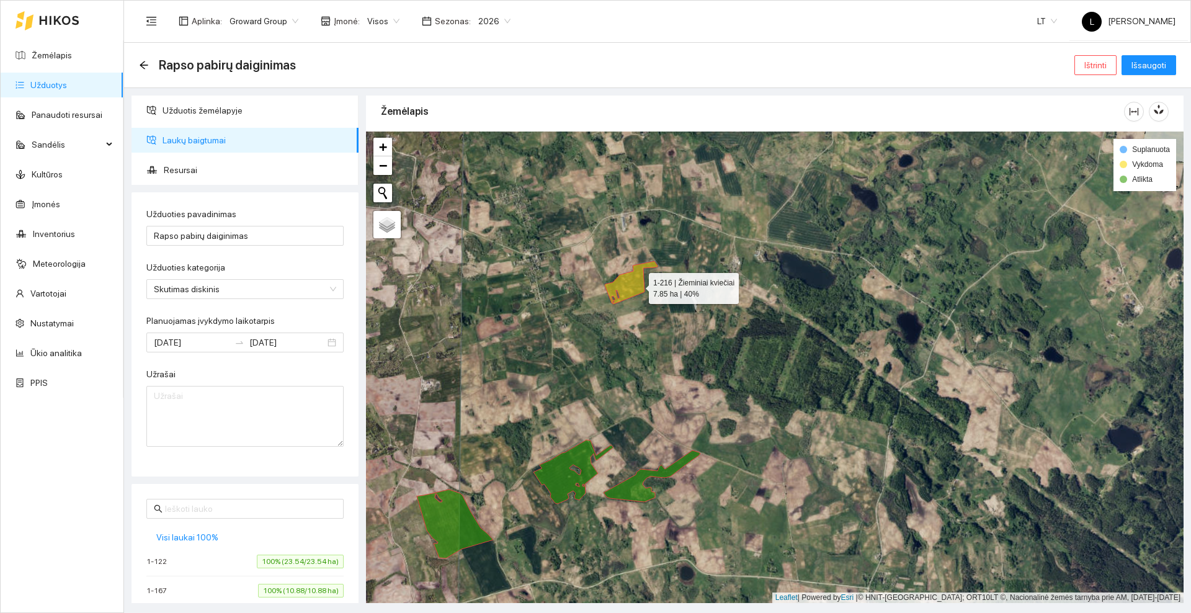
click at [637, 285] on icon at bounding box center [631, 282] width 53 height 43
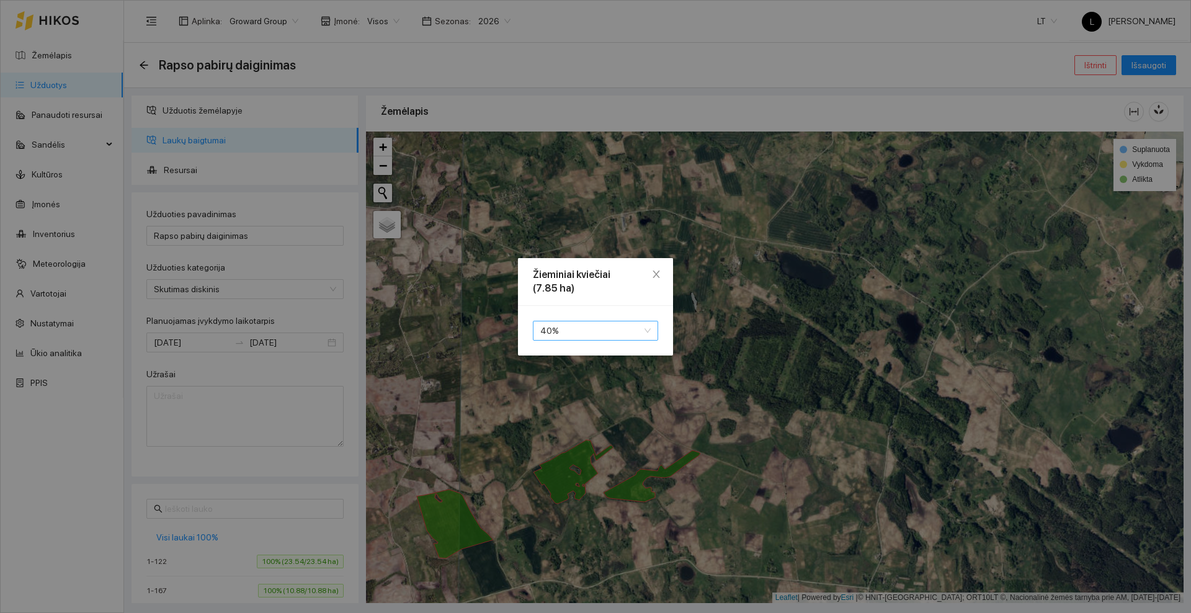
click at [575, 326] on span "40 %" at bounding box center [595, 330] width 110 height 19
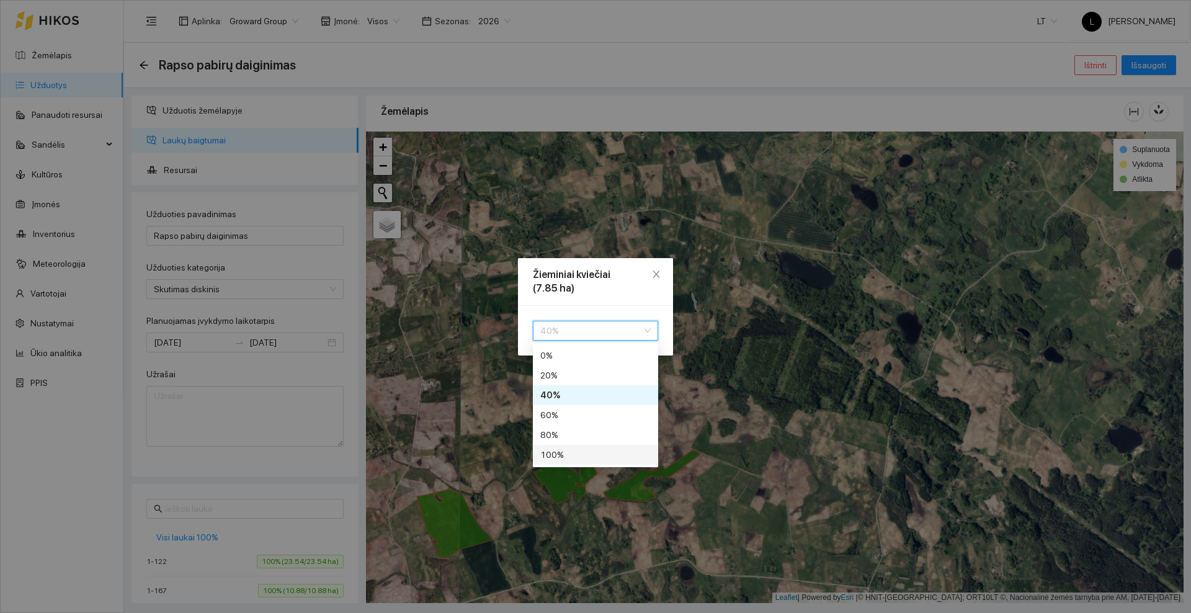
click at [580, 453] on div "100 %" at bounding box center [595, 455] width 110 height 14
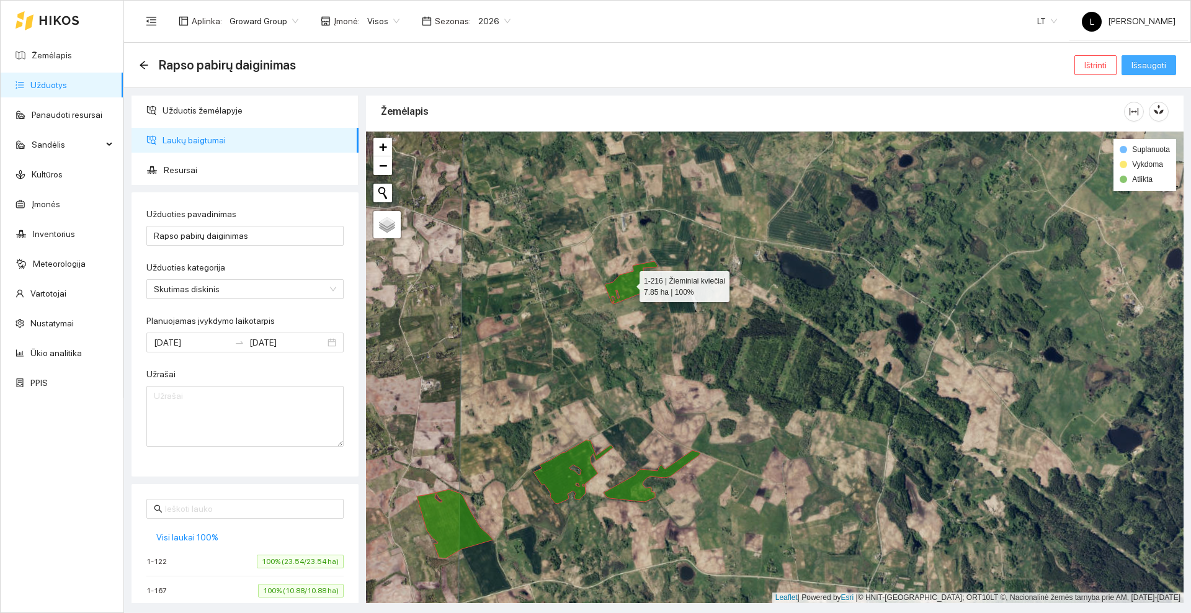
click at [1158, 60] on span "Išsaugoti" at bounding box center [1148, 65] width 35 height 14
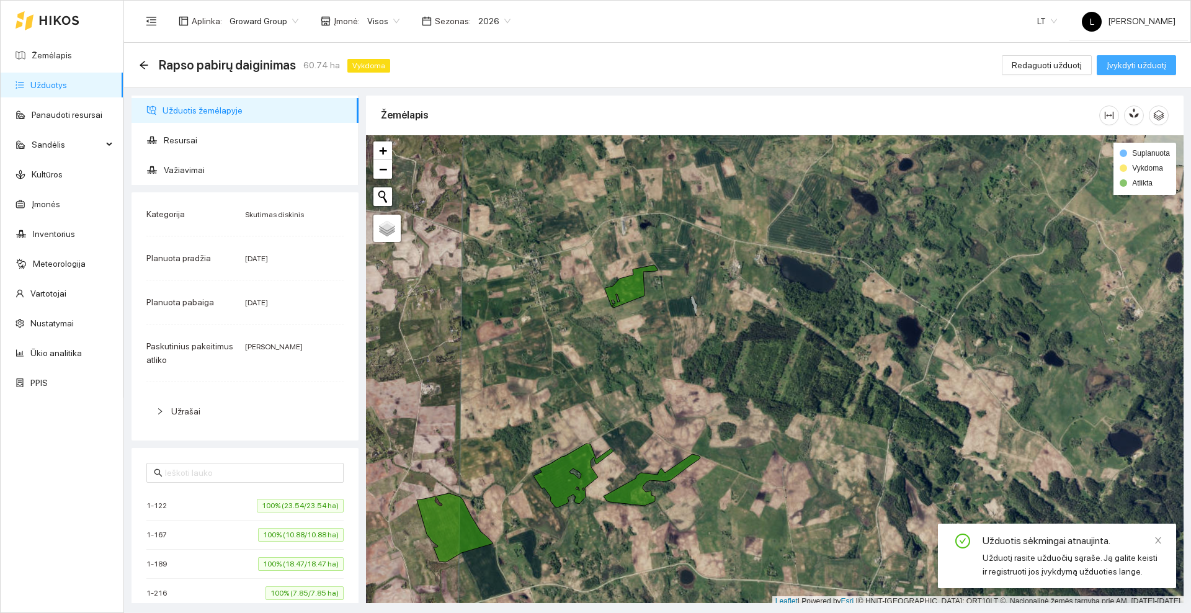
click at [1135, 57] on button "Įvykdyti užduotį" at bounding box center [1135, 65] width 79 height 20
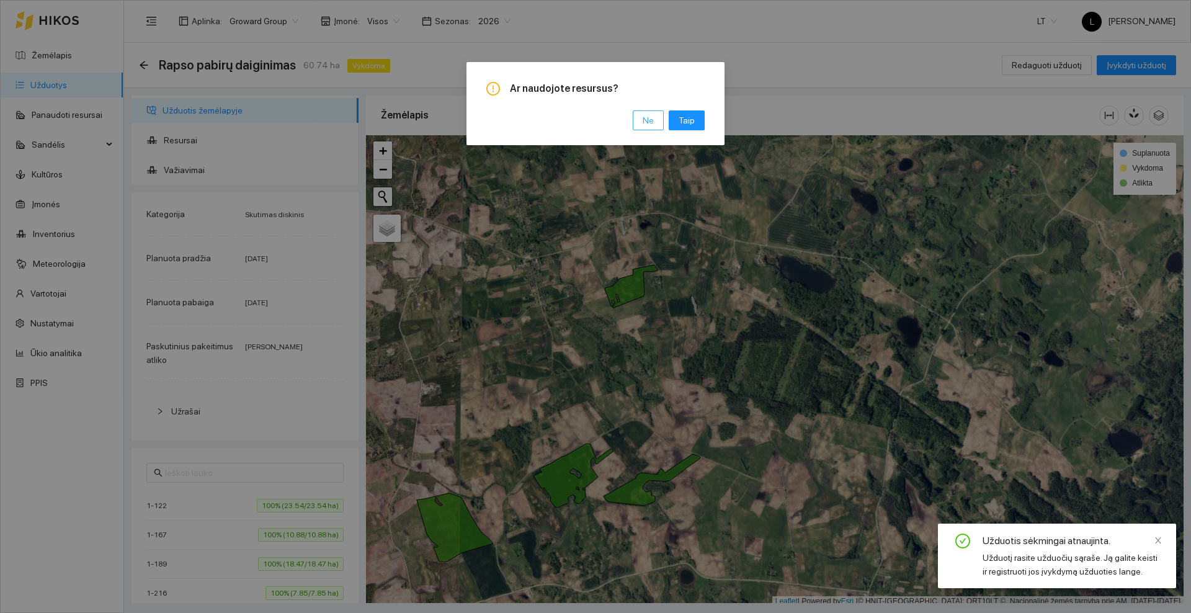
click at [644, 120] on span "Ne" at bounding box center [647, 120] width 11 height 14
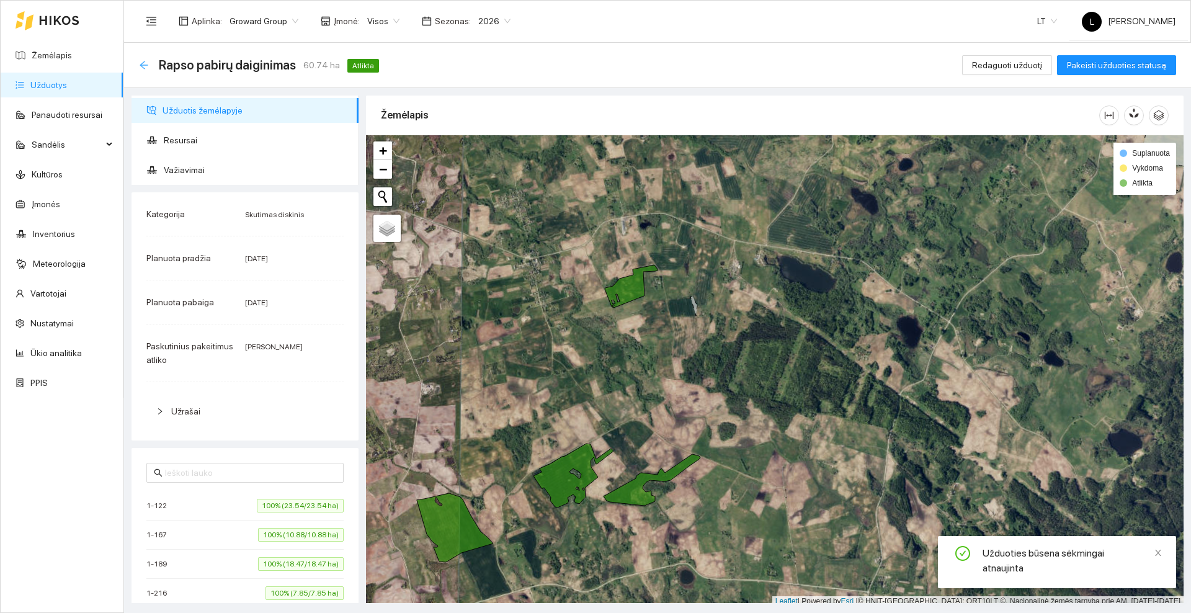
click at [146, 64] on icon "arrow-left" at bounding box center [144, 65] width 10 height 10
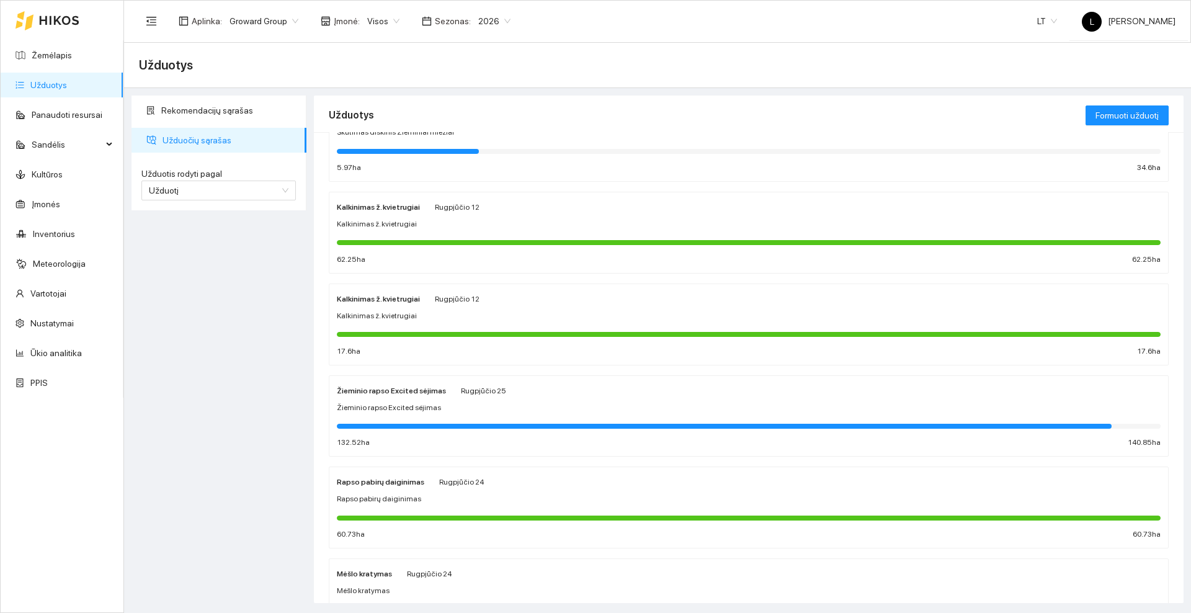
scroll to position [310, 0]
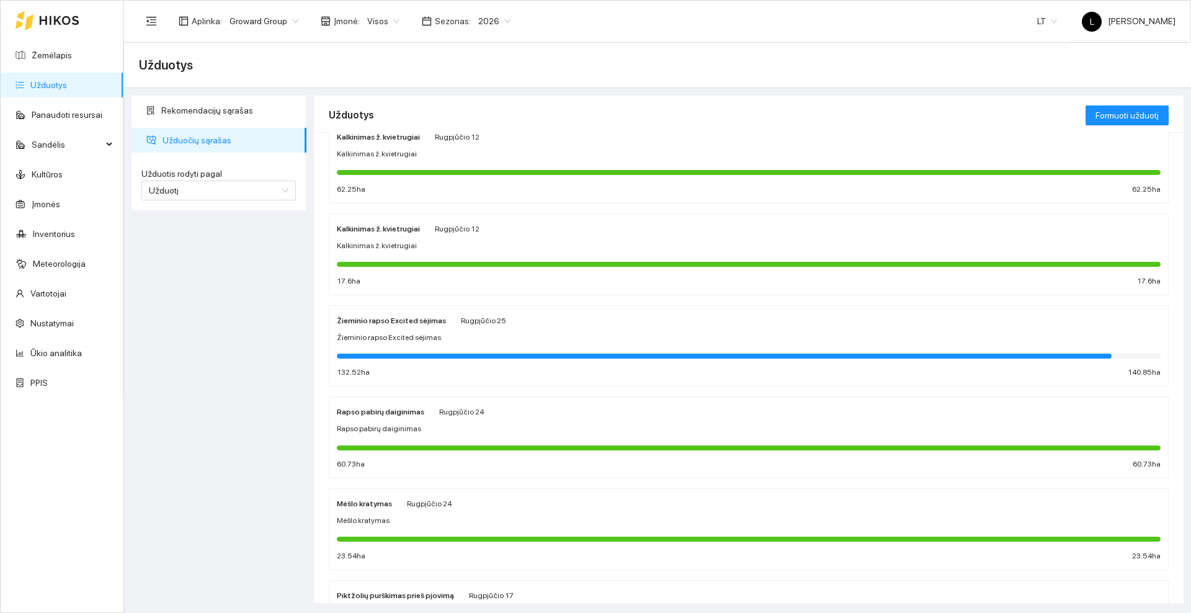
click at [416, 329] on div "Žieminio rapso Excited sėjimas Rugpjūčio 25 Žieminio rapso Excited sėjimas 132.…" at bounding box center [749, 346] width 824 height 66
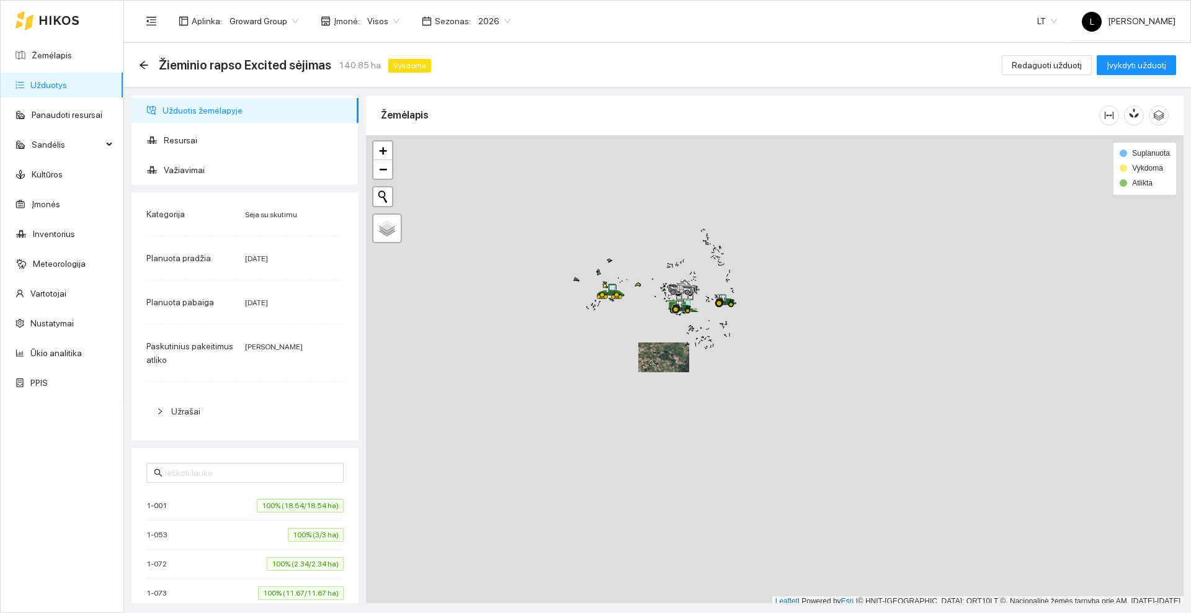
scroll to position [4, 0]
drag, startPoint x: 652, startPoint y: 328, endPoint x: 634, endPoint y: 352, distance: 30.1
click at [650, 384] on div at bounding box center [774, 366] width 817 height 471
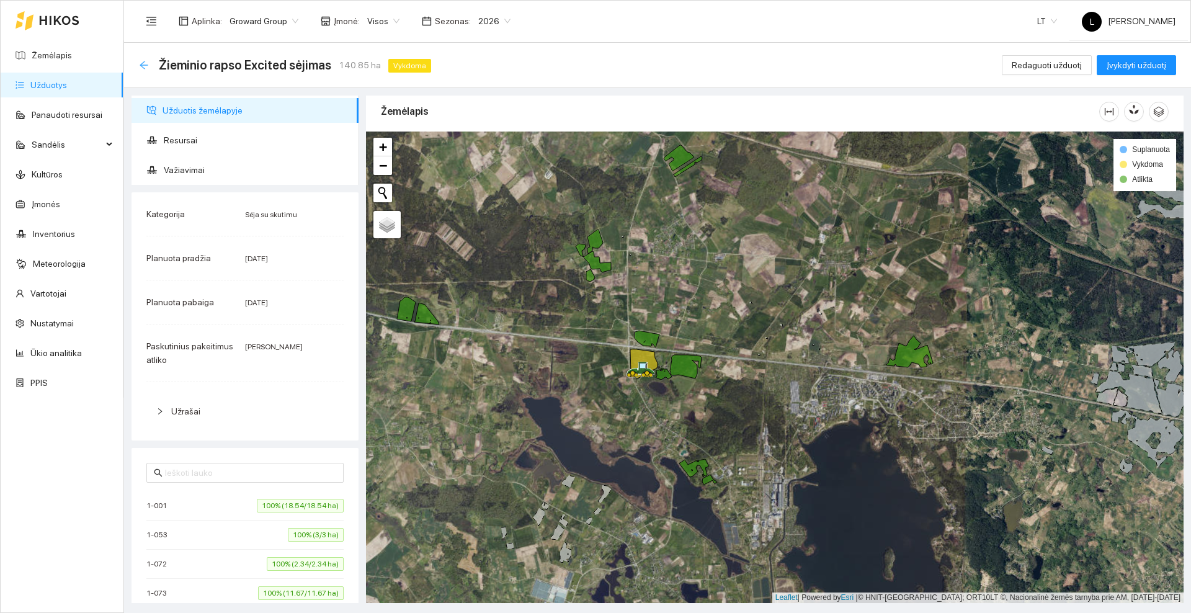
click at [143, 64] on icon "arrow-left" at bounding box center [144, 65] width 10 height 10
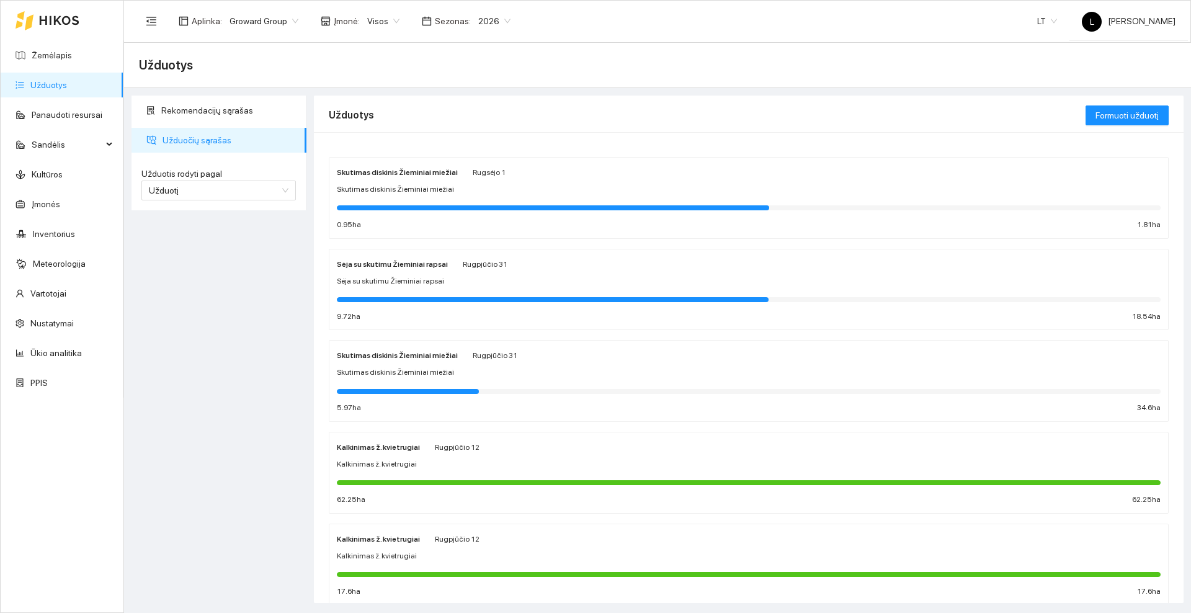
click at [55, 12] on div at bounding box center [48, 21] width 64 height 40
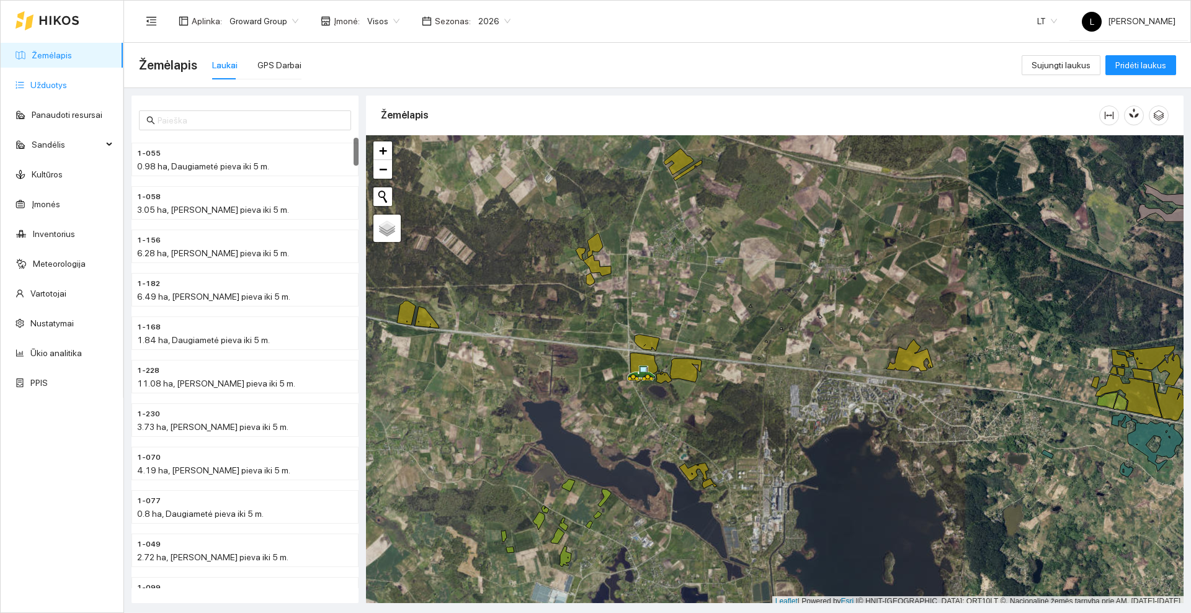
click at [67, 87] on link "Užduotys" at bounding box center [48, 85] width 37 height 10
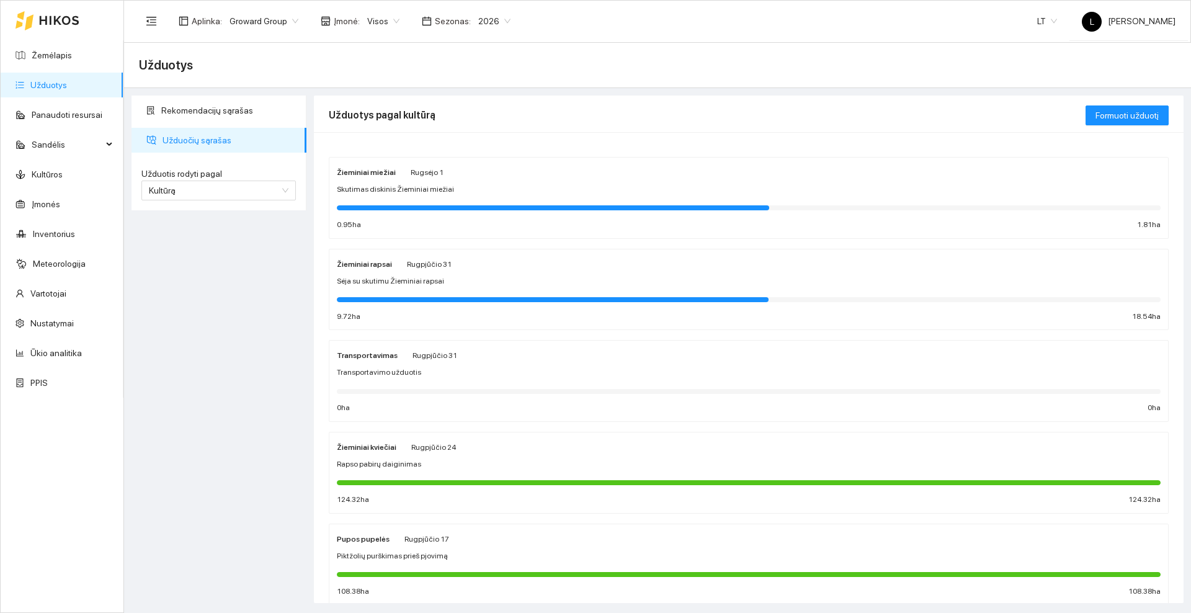
scroll to position [78, 0]
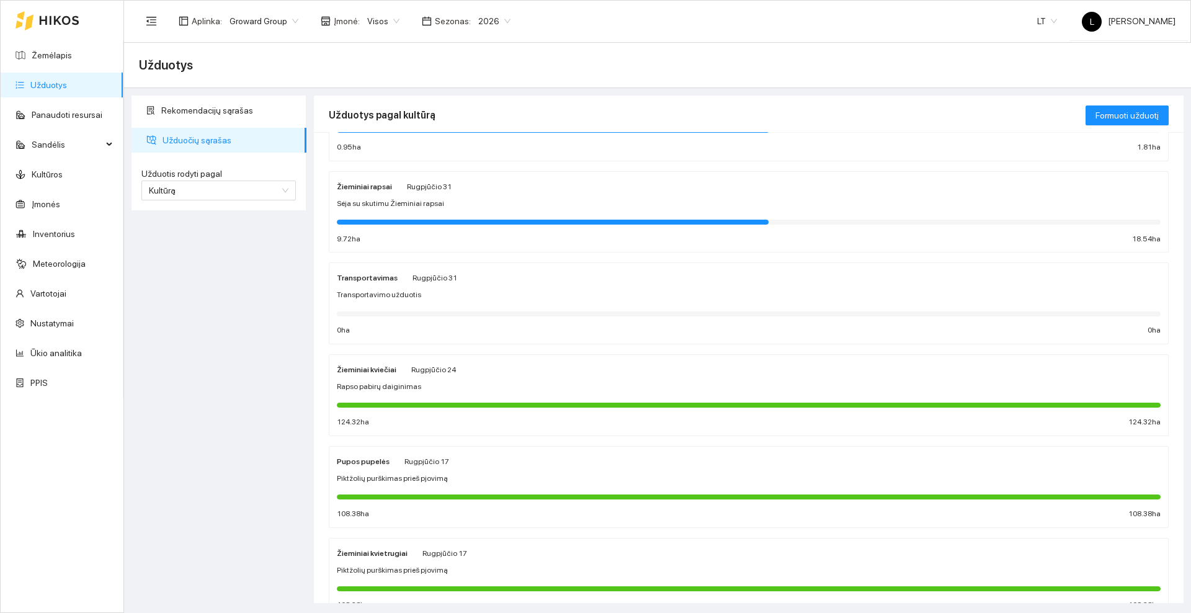
click at [411, 375] on div "Rugpjūčio 24" at bounding box center [433, 369] width 45 height 14
